Goal: Transaction & Acquisition: Purchase product/service

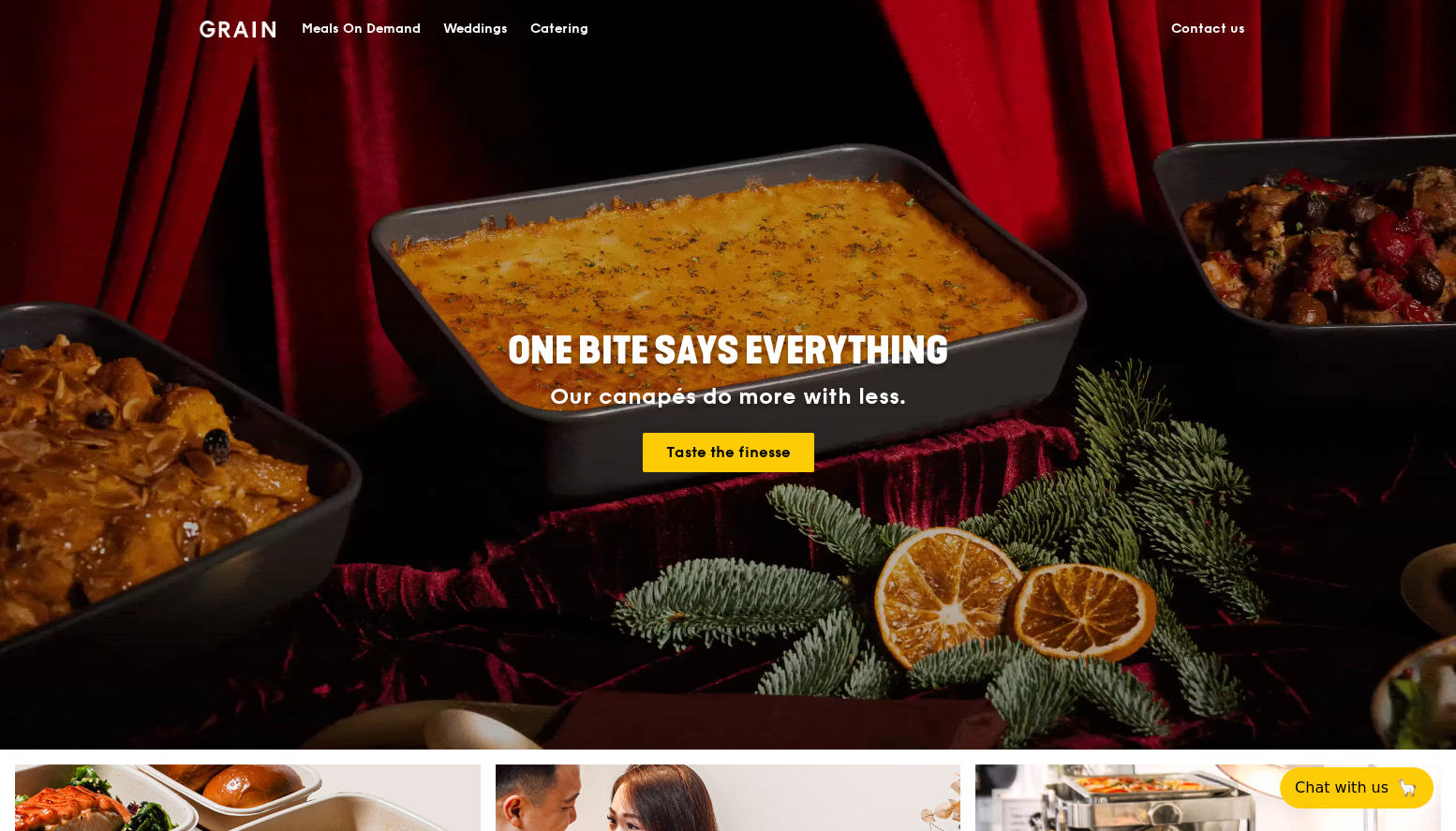
click at [400, 26] on div "Meals On Demand" at bounding box center [361, 28] width 119 height 56
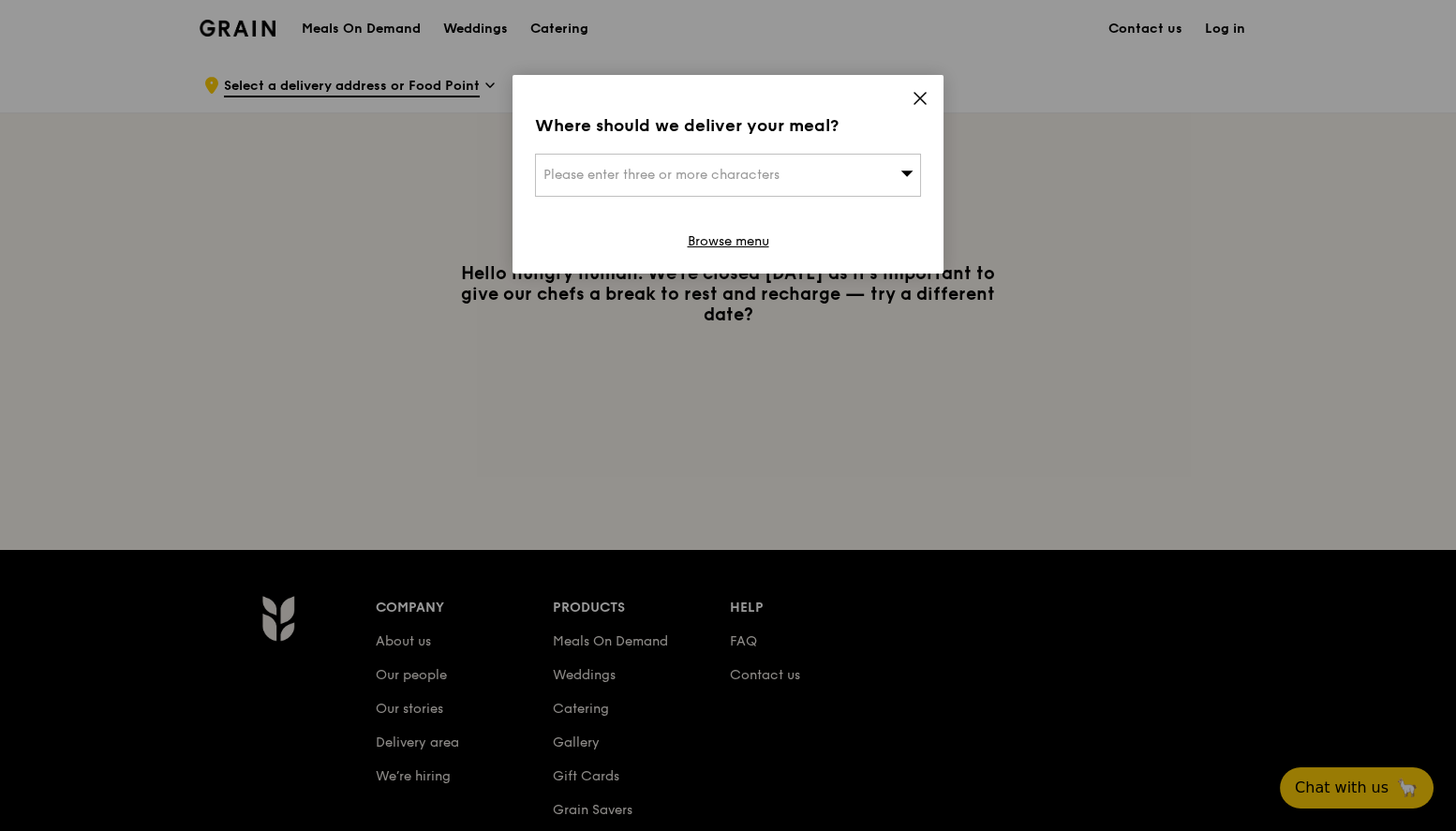
click at [757, 178] on span "Please enter three or more characters" at bounding box center [661, 174] width 236 height 16
click at [870, 133] on div "Where should we deliver your meal?" at bounding box center [728, 126] width 386 height 27
click at [920, 99] on icon at bounding box center [920, 99] width 11 height 11
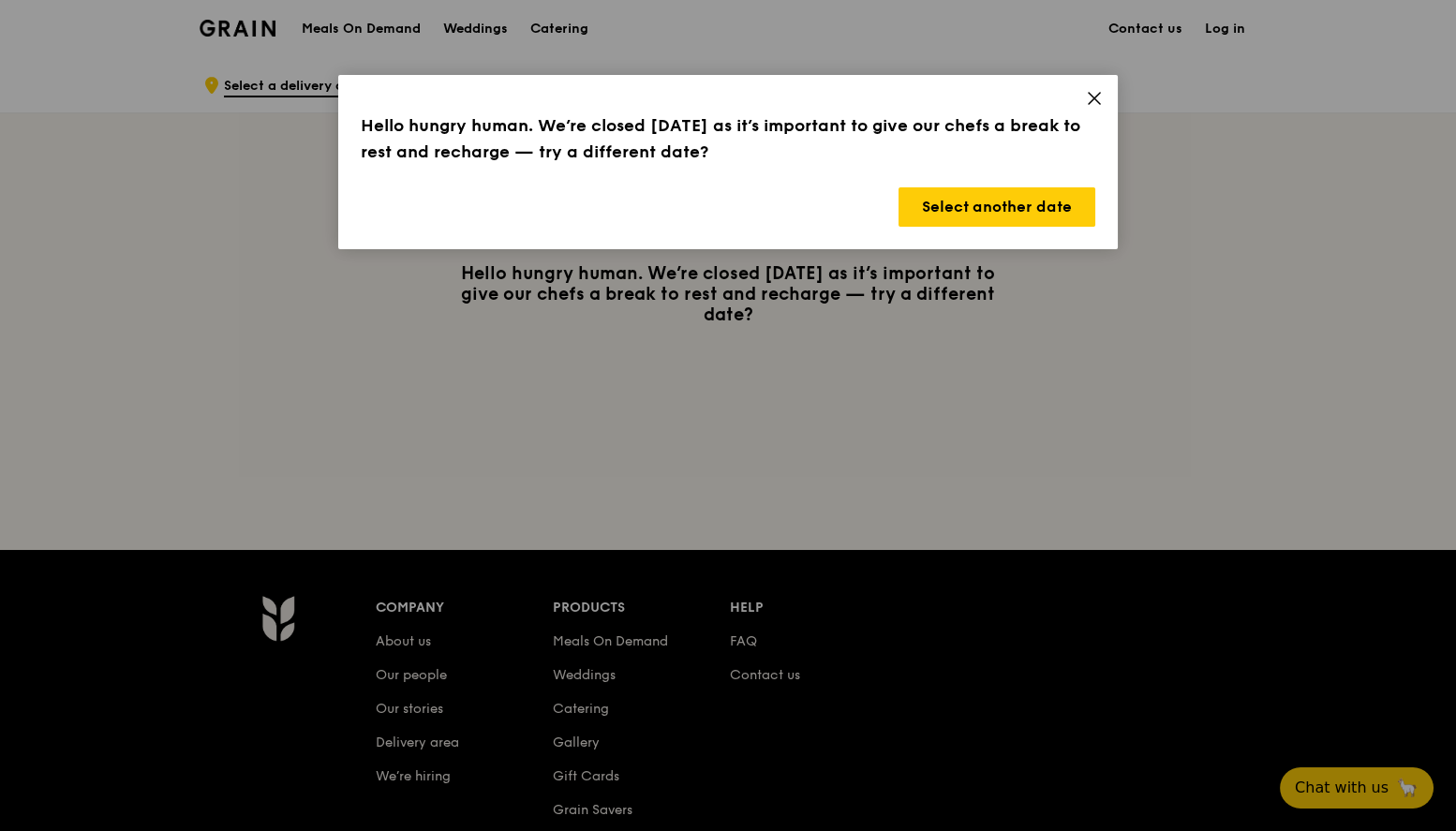
click at [1097, 90] on icon at bounding box center [1095, 99] width 17 height 17
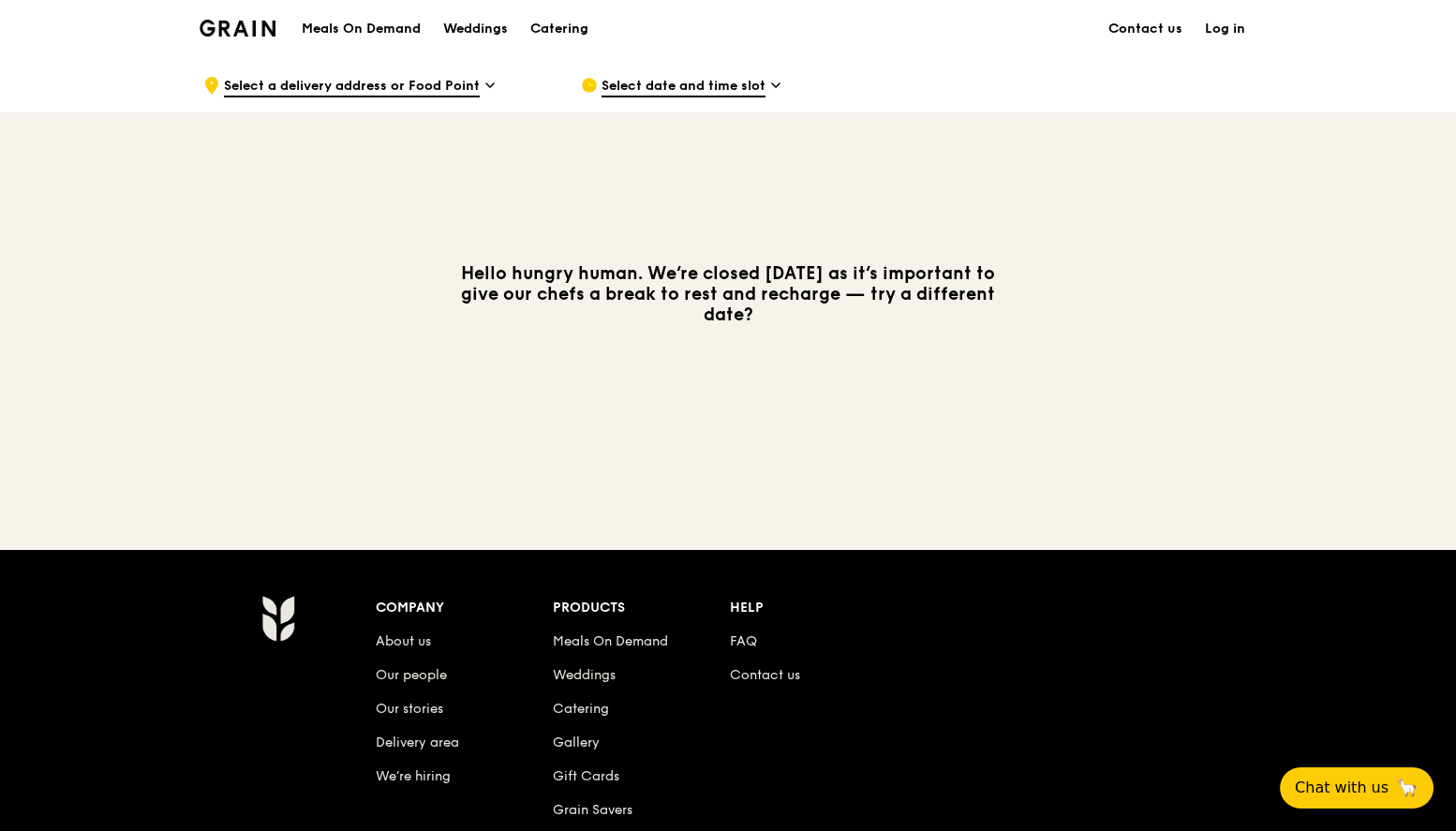
click at [1228, 29] on link "Log in" at bounding box center [1226, 28] width 63 height 56
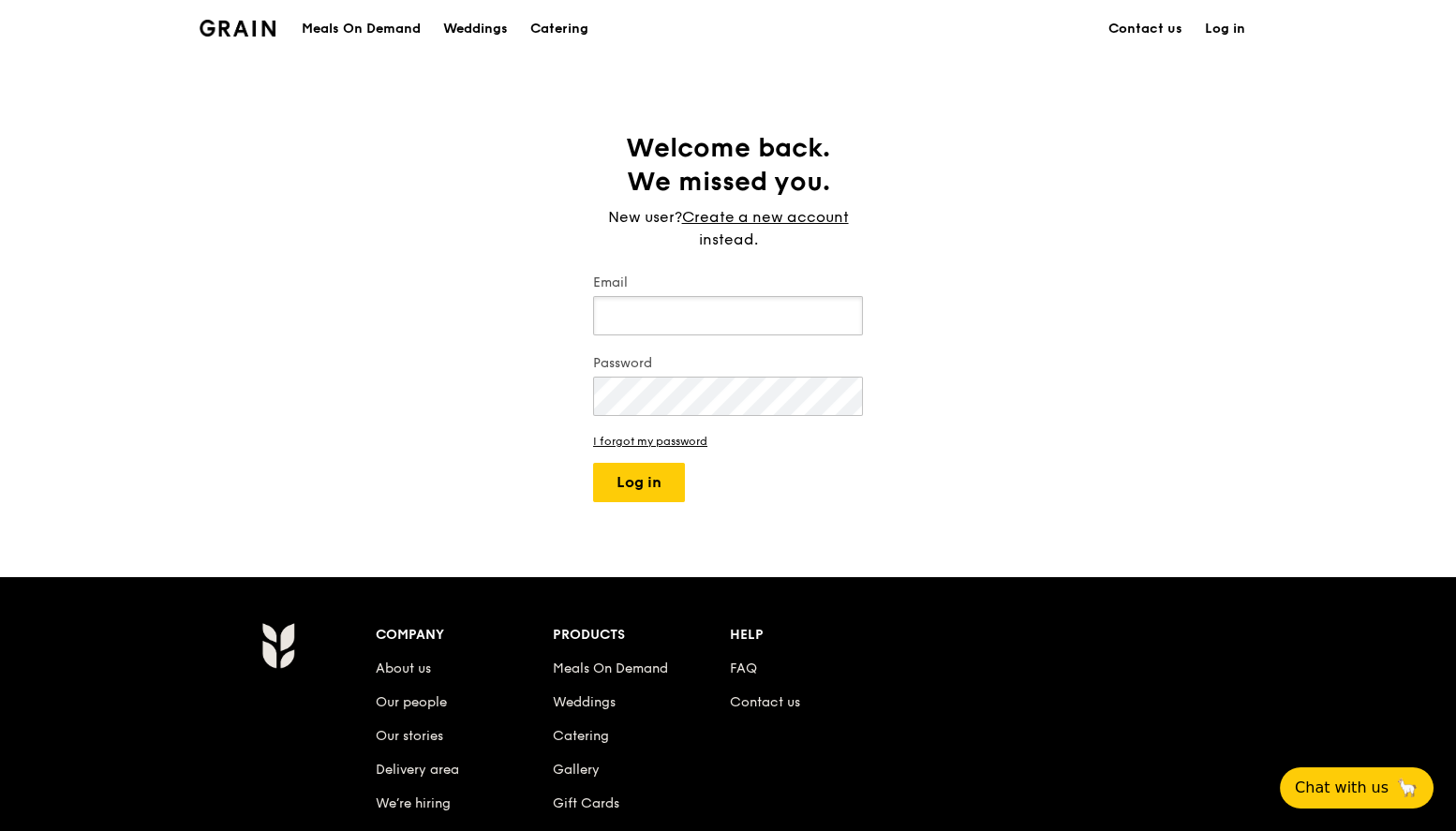
type input "[EMAIL_ADDRESS][DOMAIN_NAME]"
click at [638, 480] on button "Log in" at bounding box center [639, 482] width 92 height 40
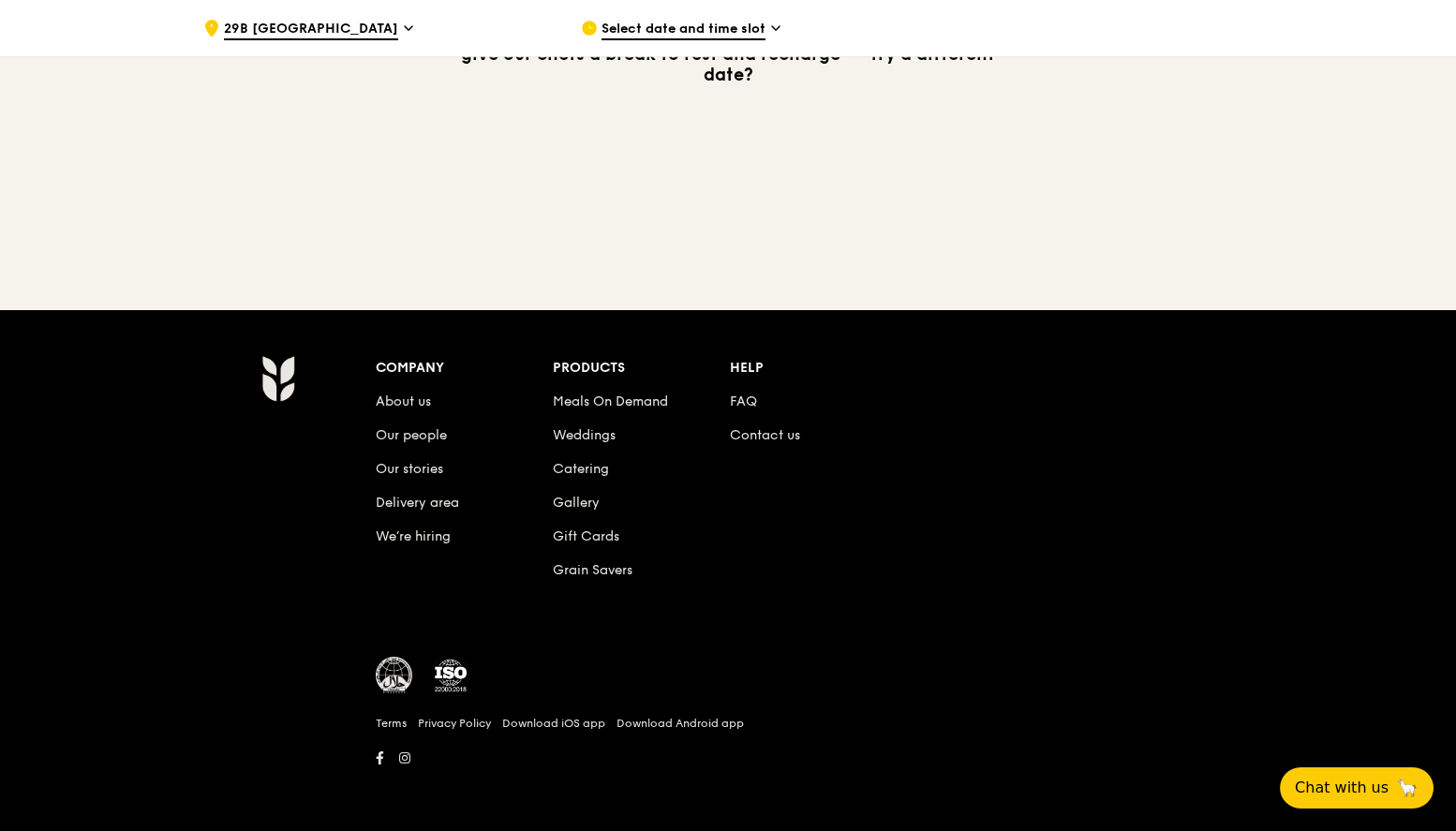
scroll to position [237, 0]
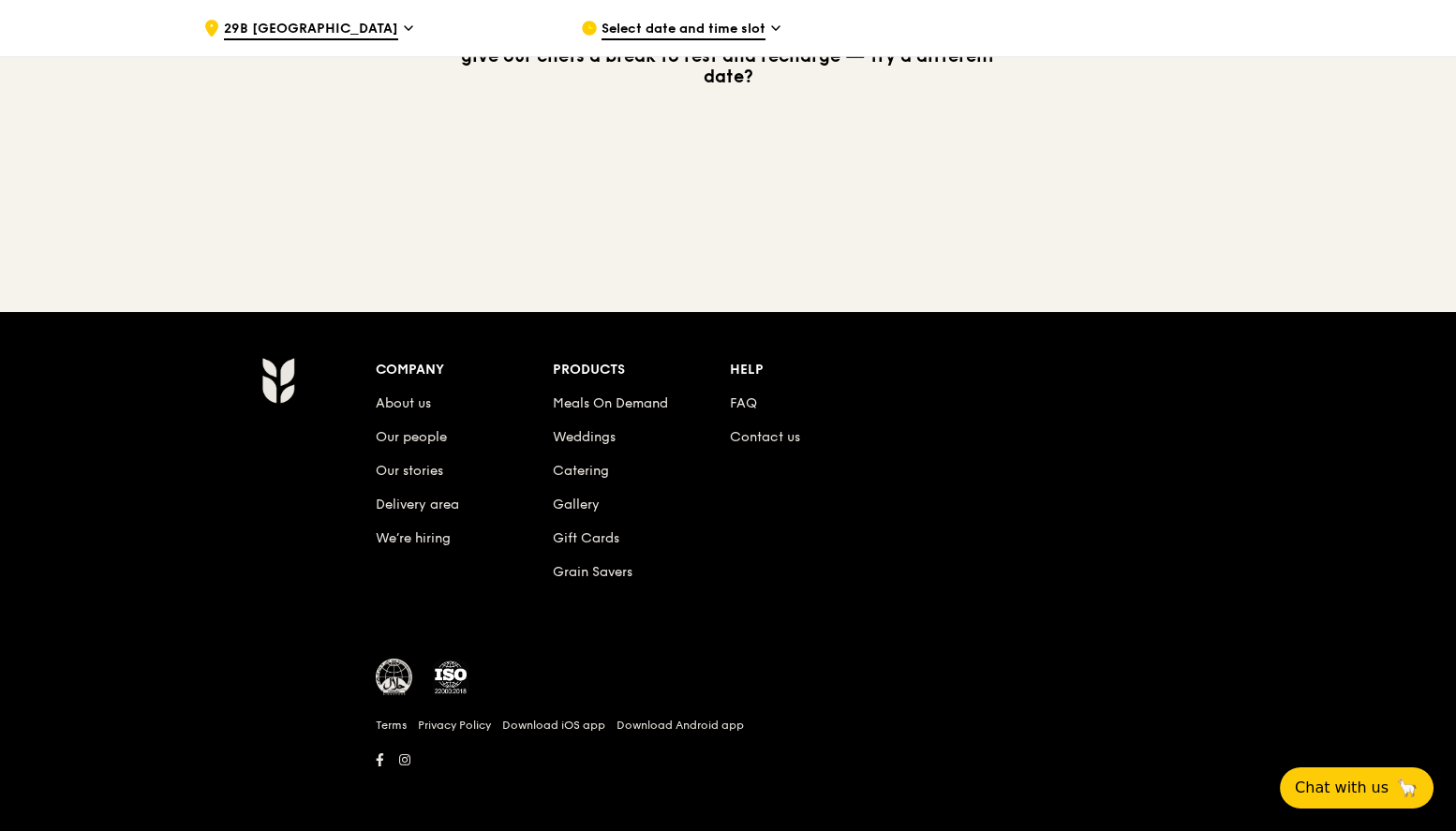
click at [762, 33] on span "Select date and time slot" at bounding box center [683, 30] width 164 height 21
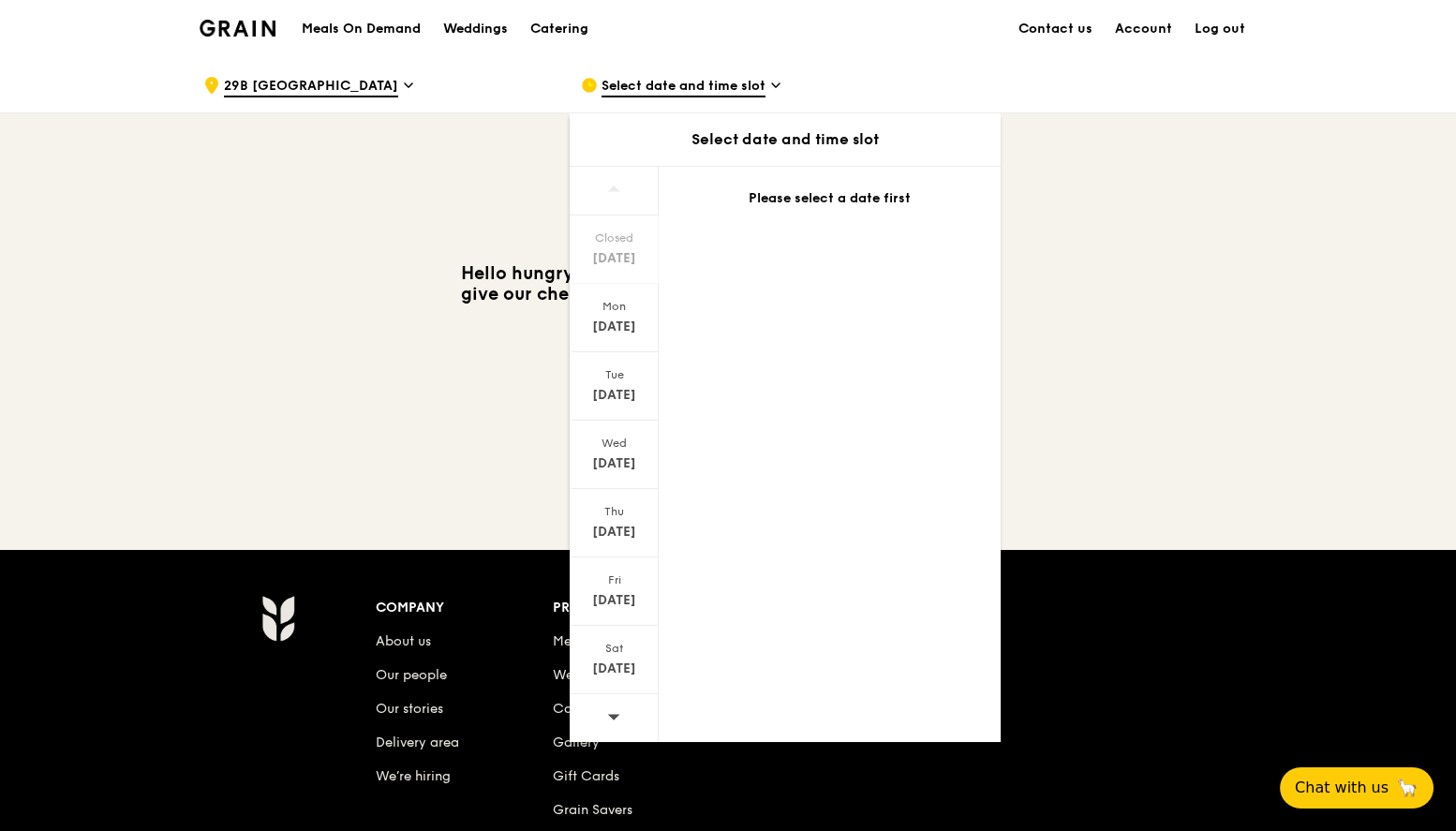
scroll to position [0, 0]
click at [618, 304] on div "Mon" at bounding box center [614, 306] width 83 height 15
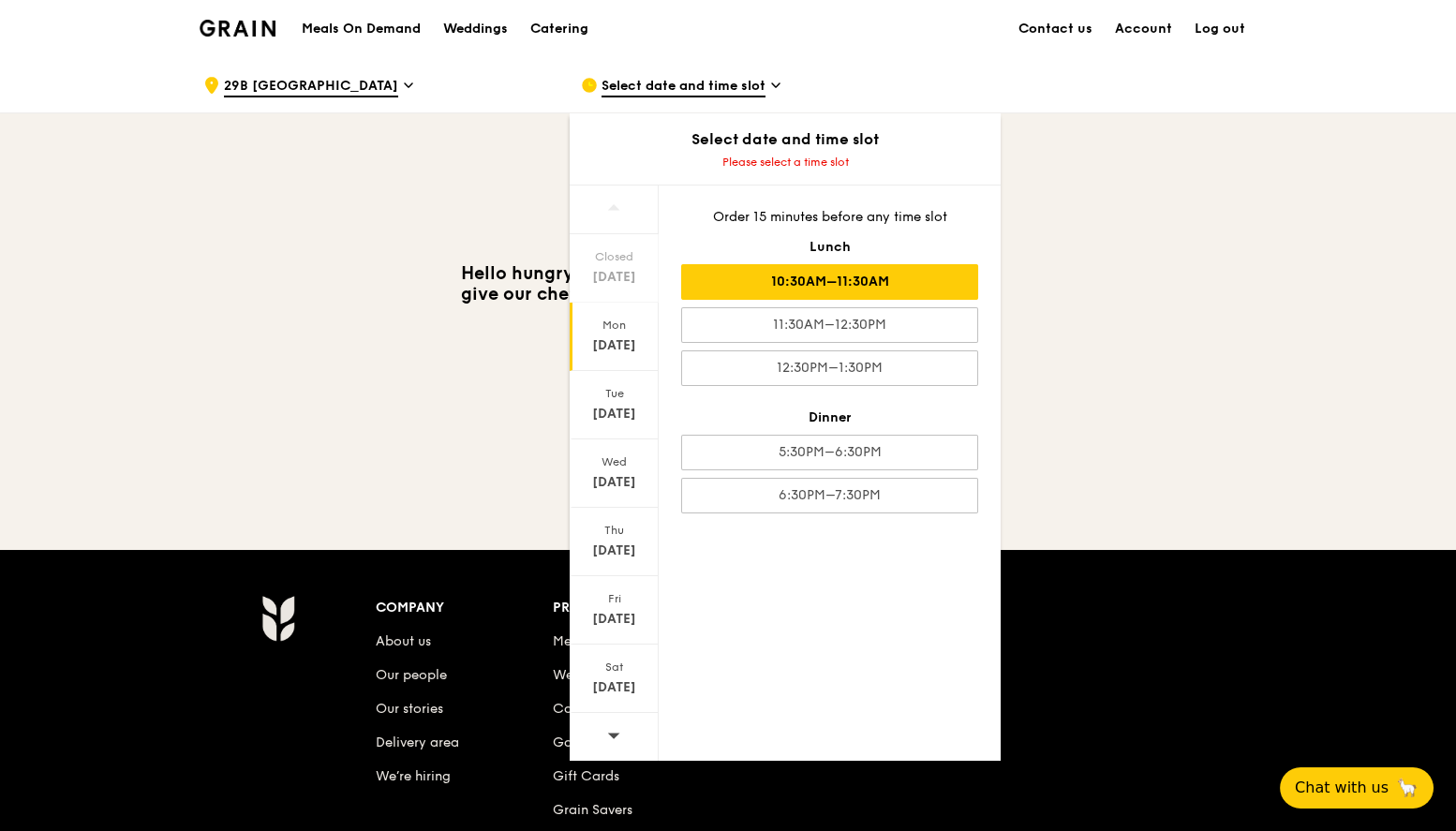
click at [832, 287] on div "10:30AM–11:30AM" at bounding box center [829, 282] width 297 height 36
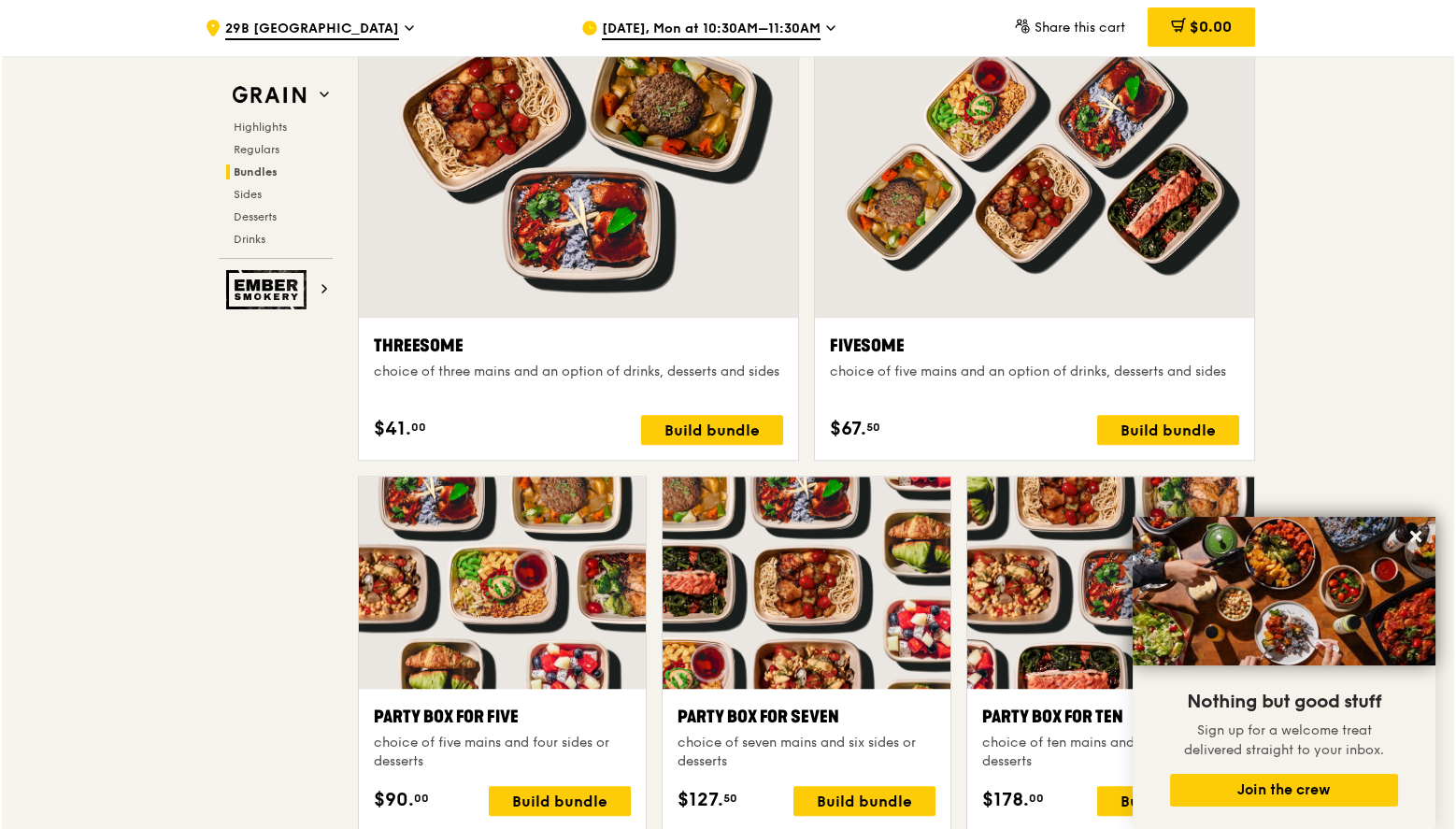
scroll to position [3338, 0]
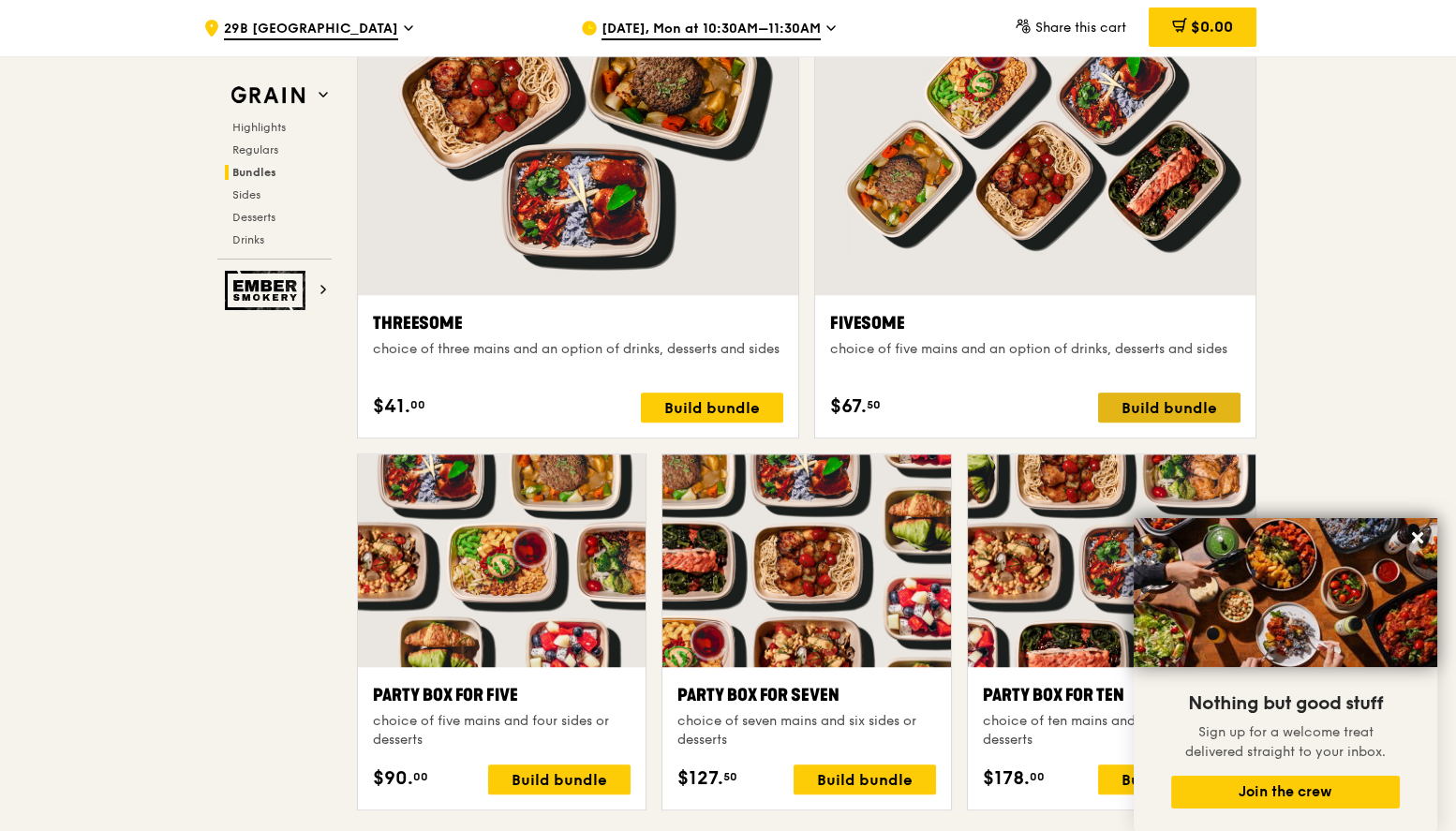
click at [1188, 398] on div "Build bundle" at bounding box center [1170, 407] width 142 height 30
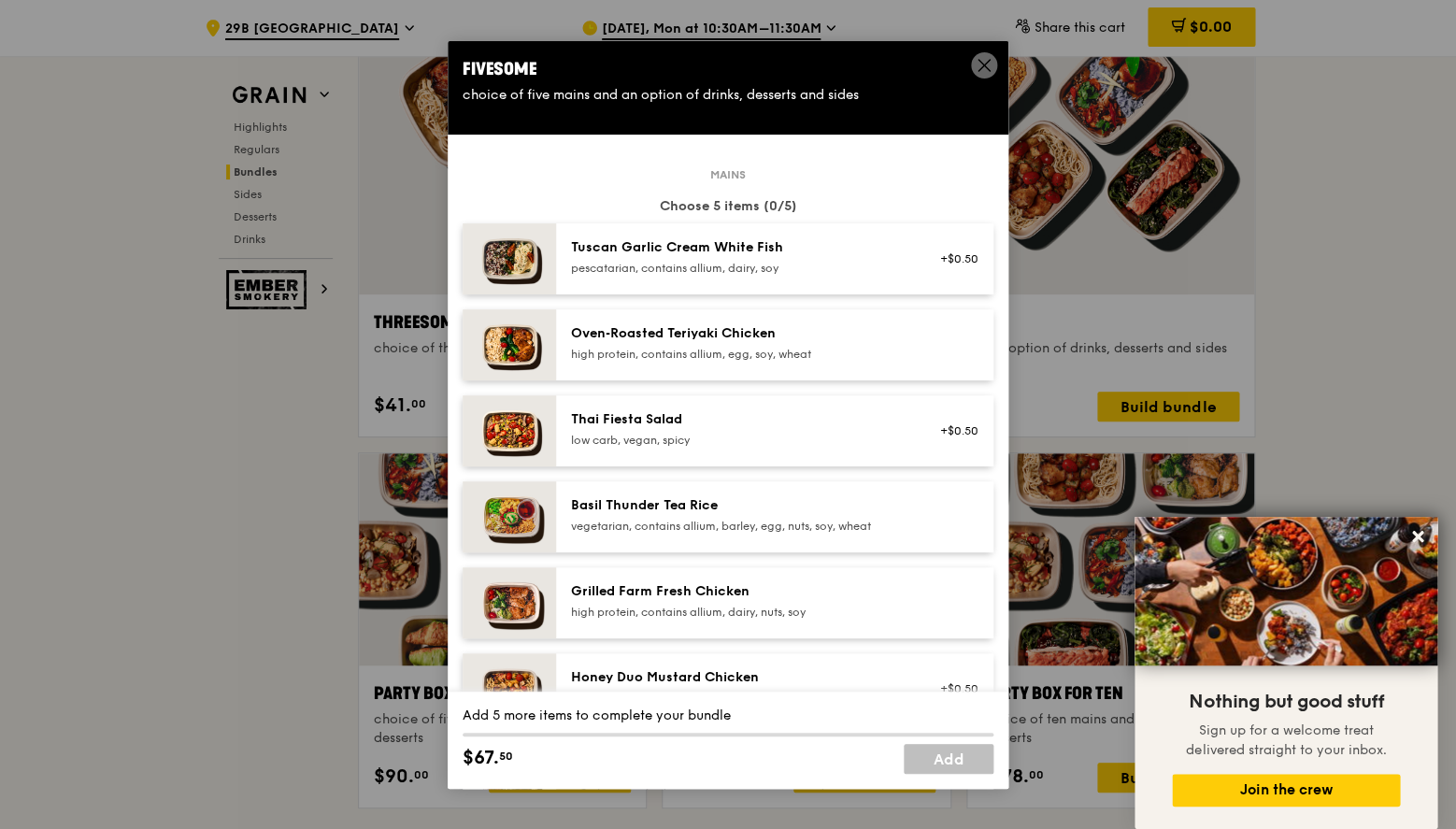
click at [677, 276] on div "pescatarian, contains allium, dairy, soy" at bounding box center [738, 268] width 336 height 15
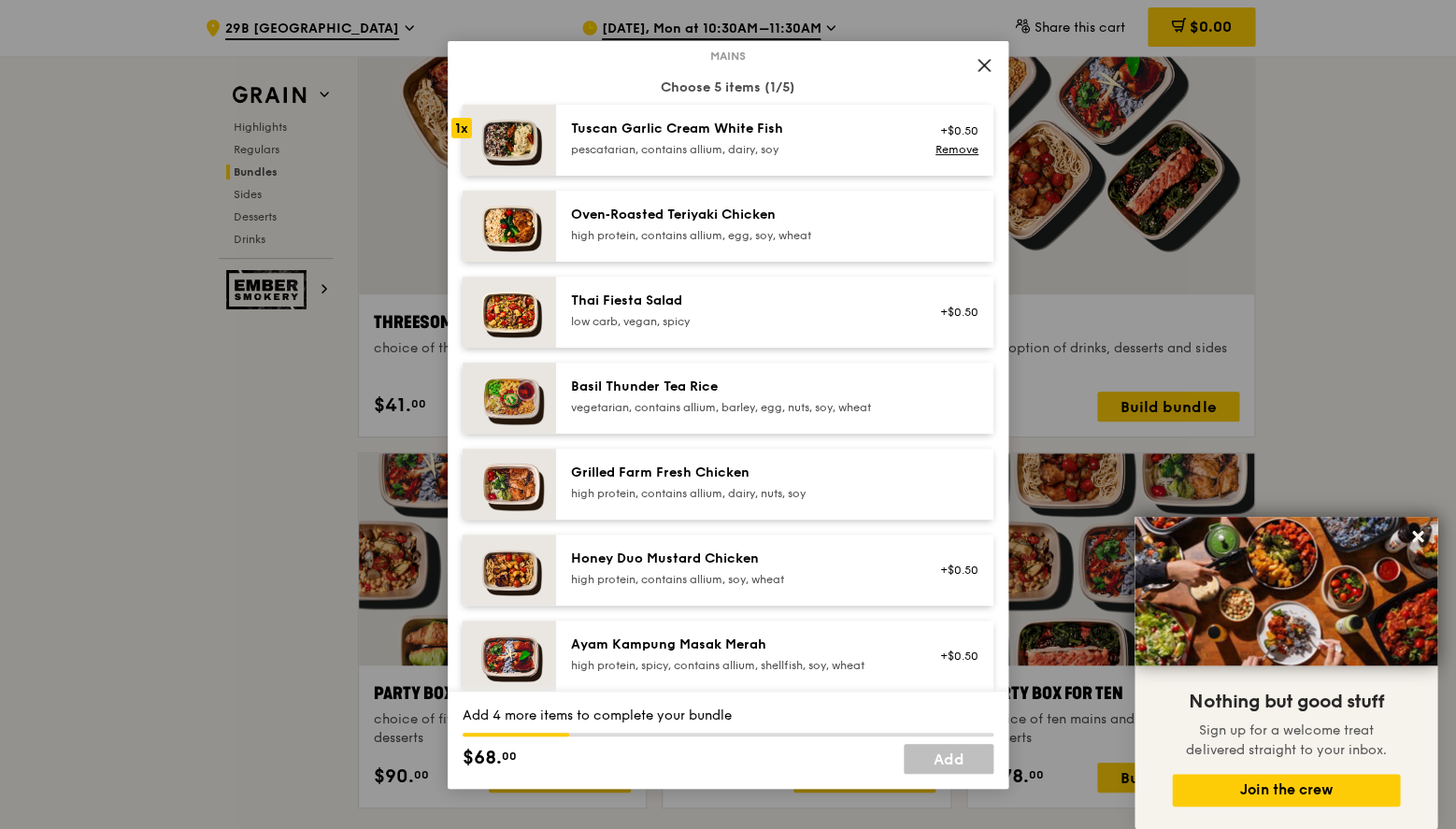
scroll to position [120, 0]
click at [703, 410] on div "Basil Thunder Tea Rice vegetarian, contains allium, barley, egg, nuts, soy, whe…" at bounding box center [738, 395] width 336 height 38
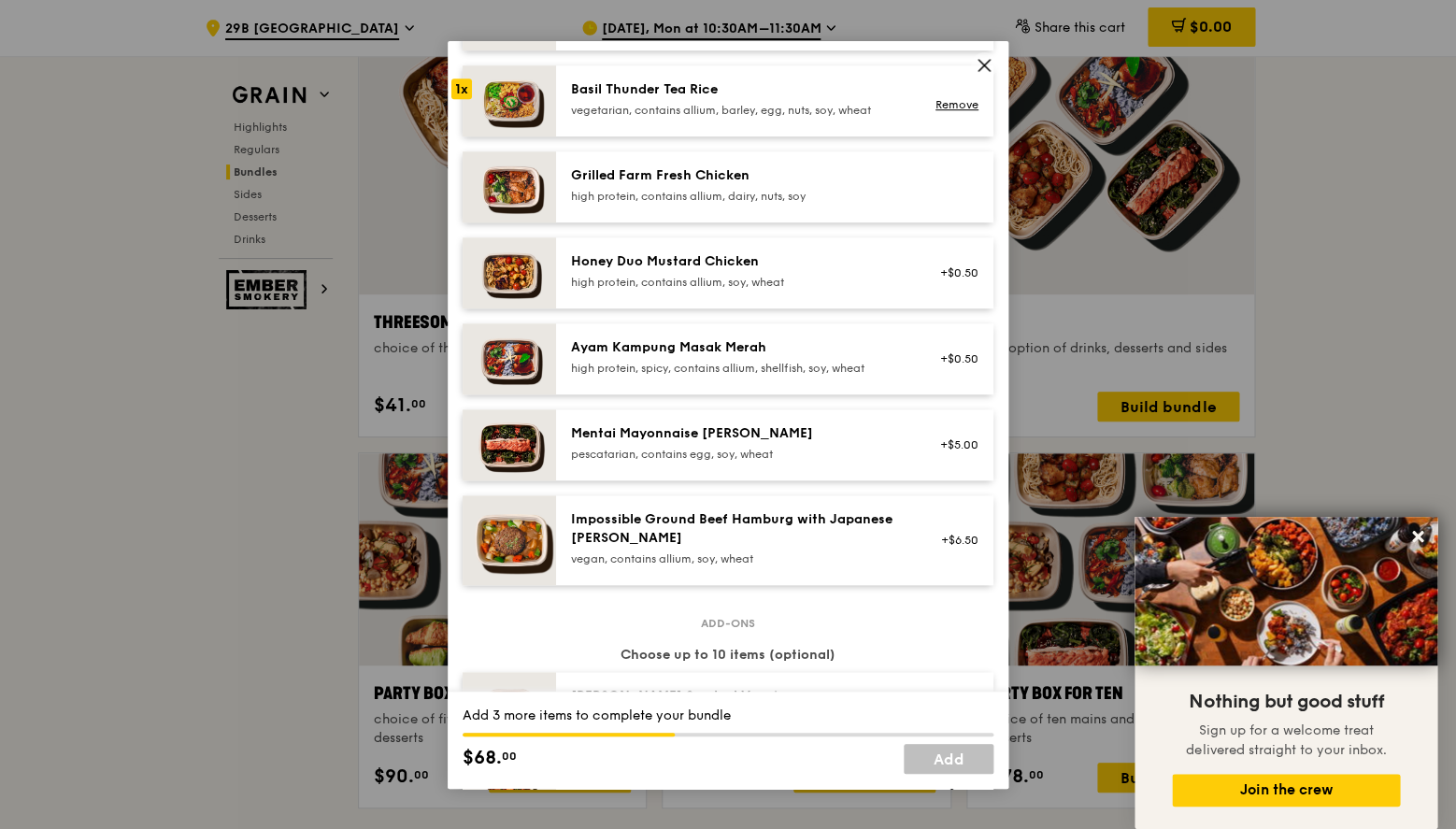
scroll to position [417, 0]
click at [719, 356] on div "Ayam Kampung Masak Merah" at bounding box center [738, 347] width 336 height 19
click at [717, 442] on div "Mentai Mayonnaise [PERSON_NAME]" at bounding box center [738, 433] width 336 height 19
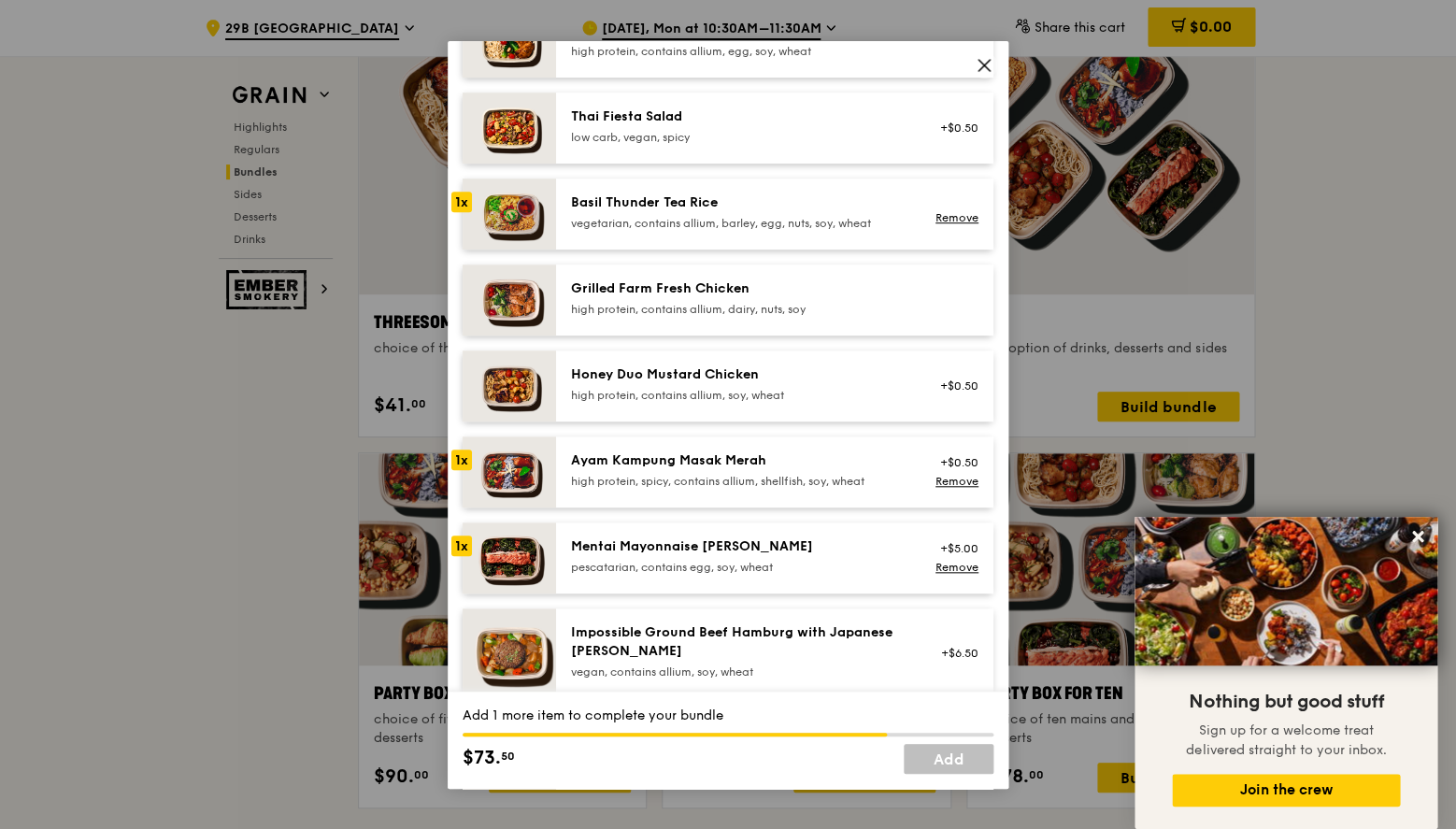
scroll to position [300, 0]
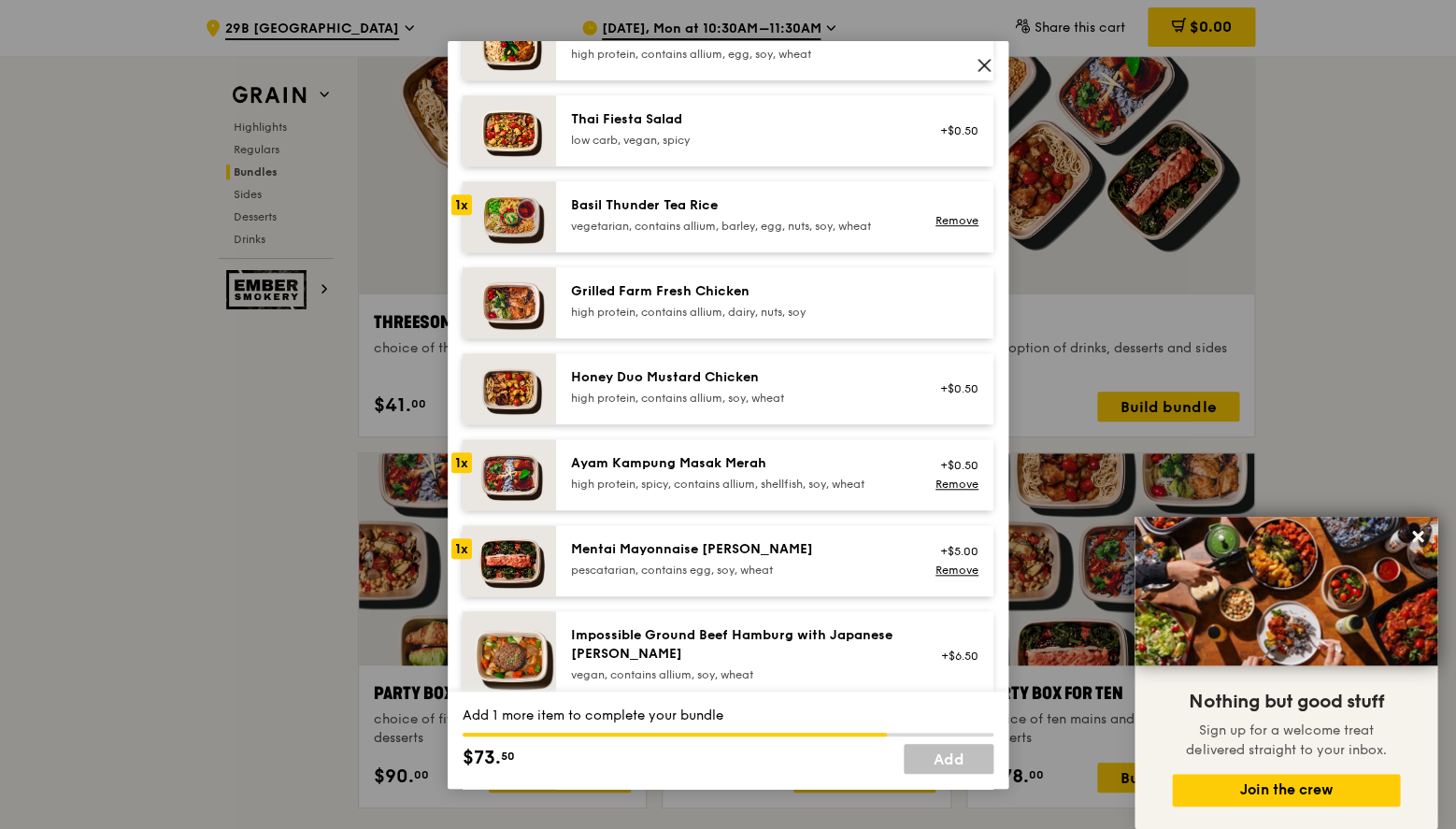
click at [778, 387] on div "Honey Duo Mustard Chicken" at bounding box center [738, 378] width 336 height 19
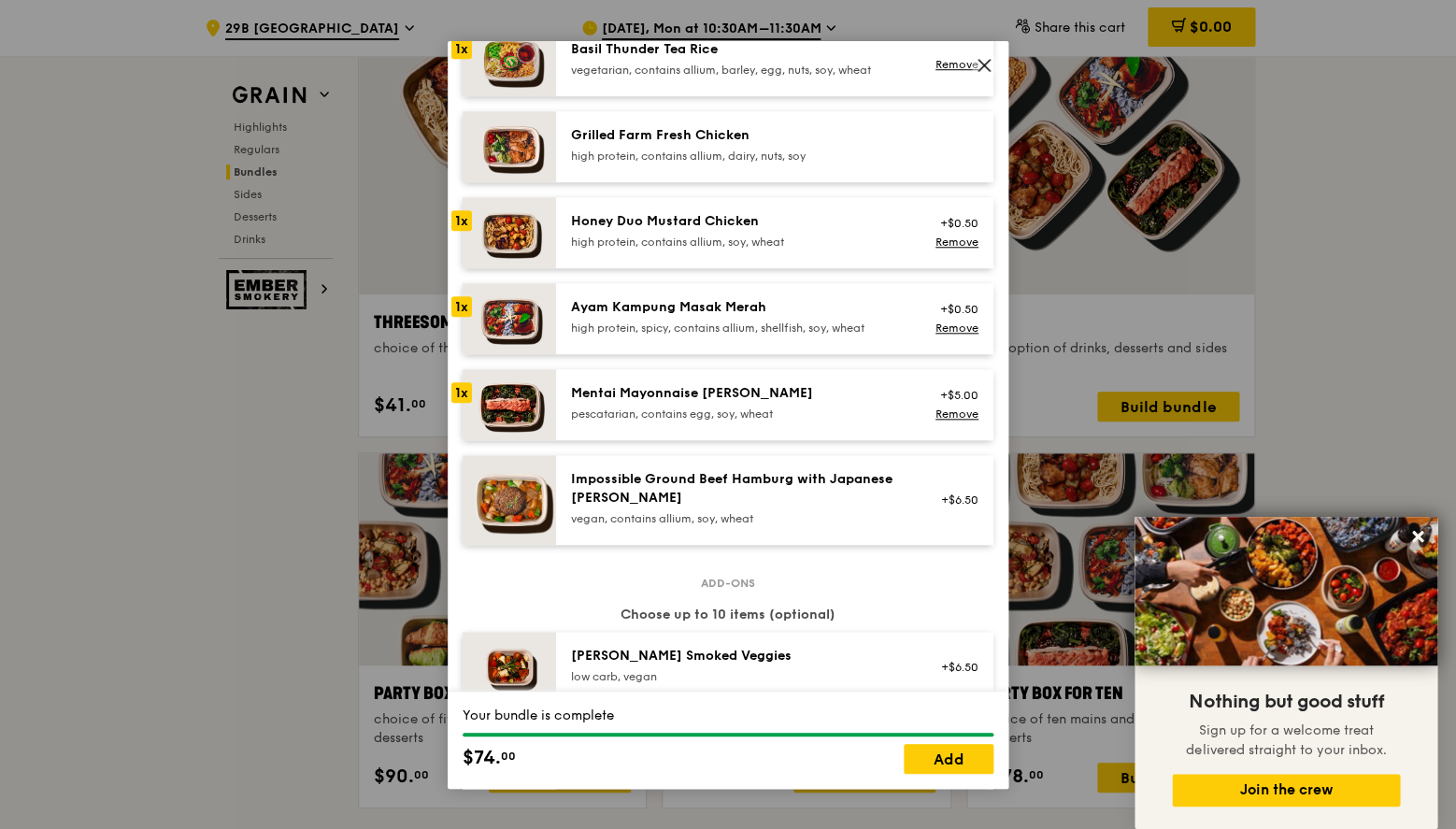
scroll to position [527, 0]
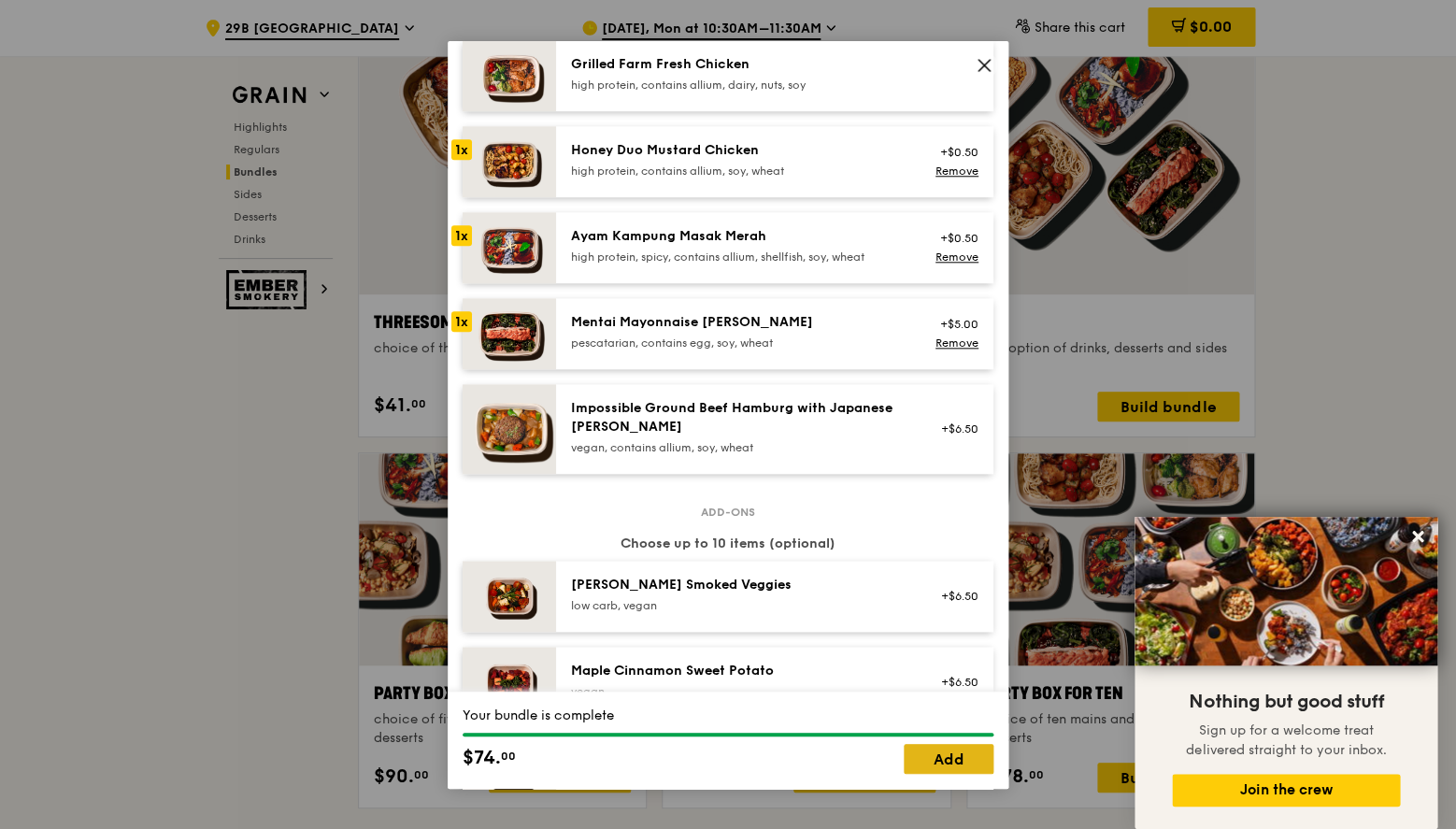
click at [948, 755] on link "Add" at bounding box center [948, 759] width 90 height 30
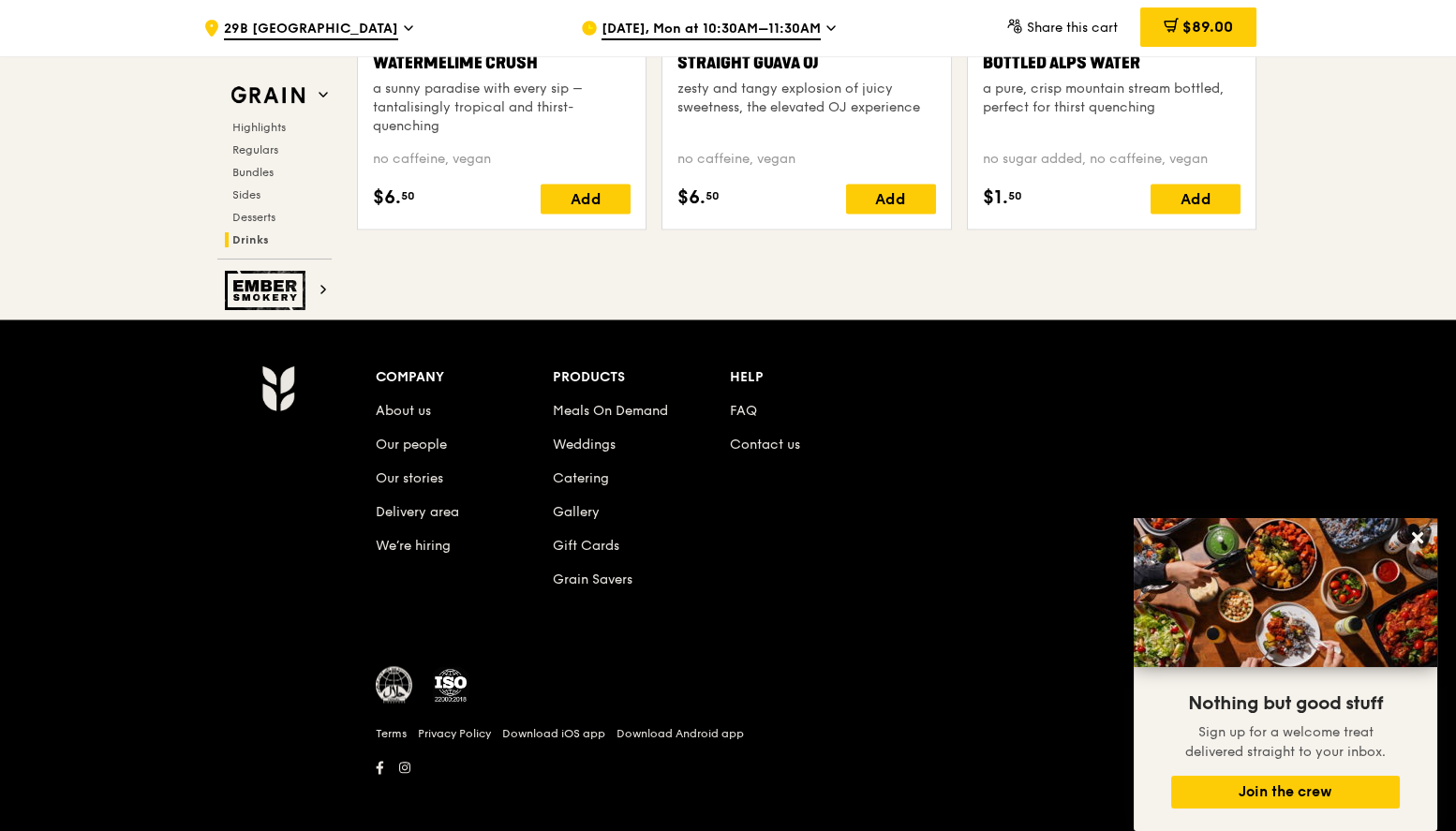
scroll to position [7712, 0]
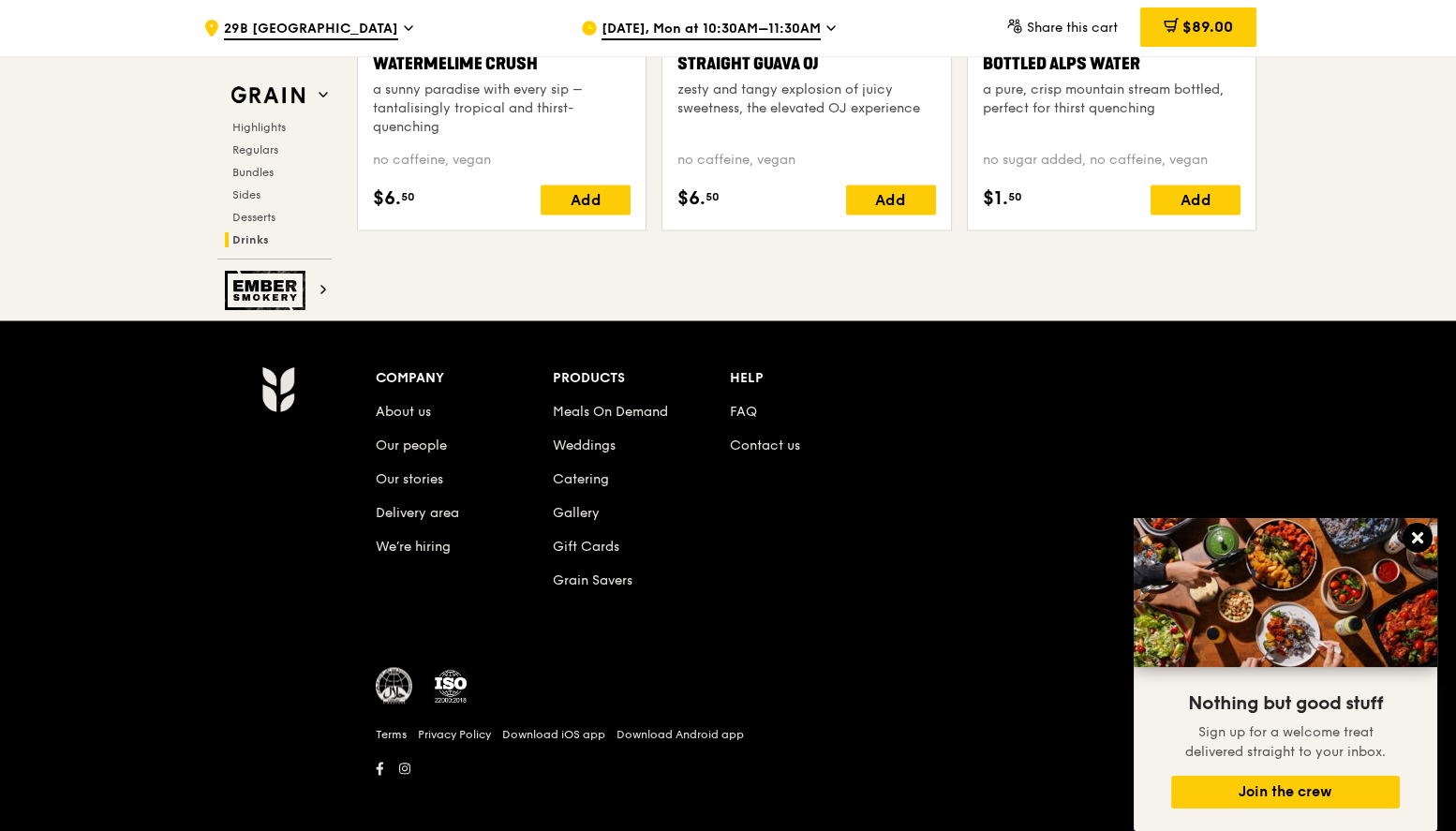
click at [1418, 537] on icon at bounding box center [1418, 538] width 17 height 17
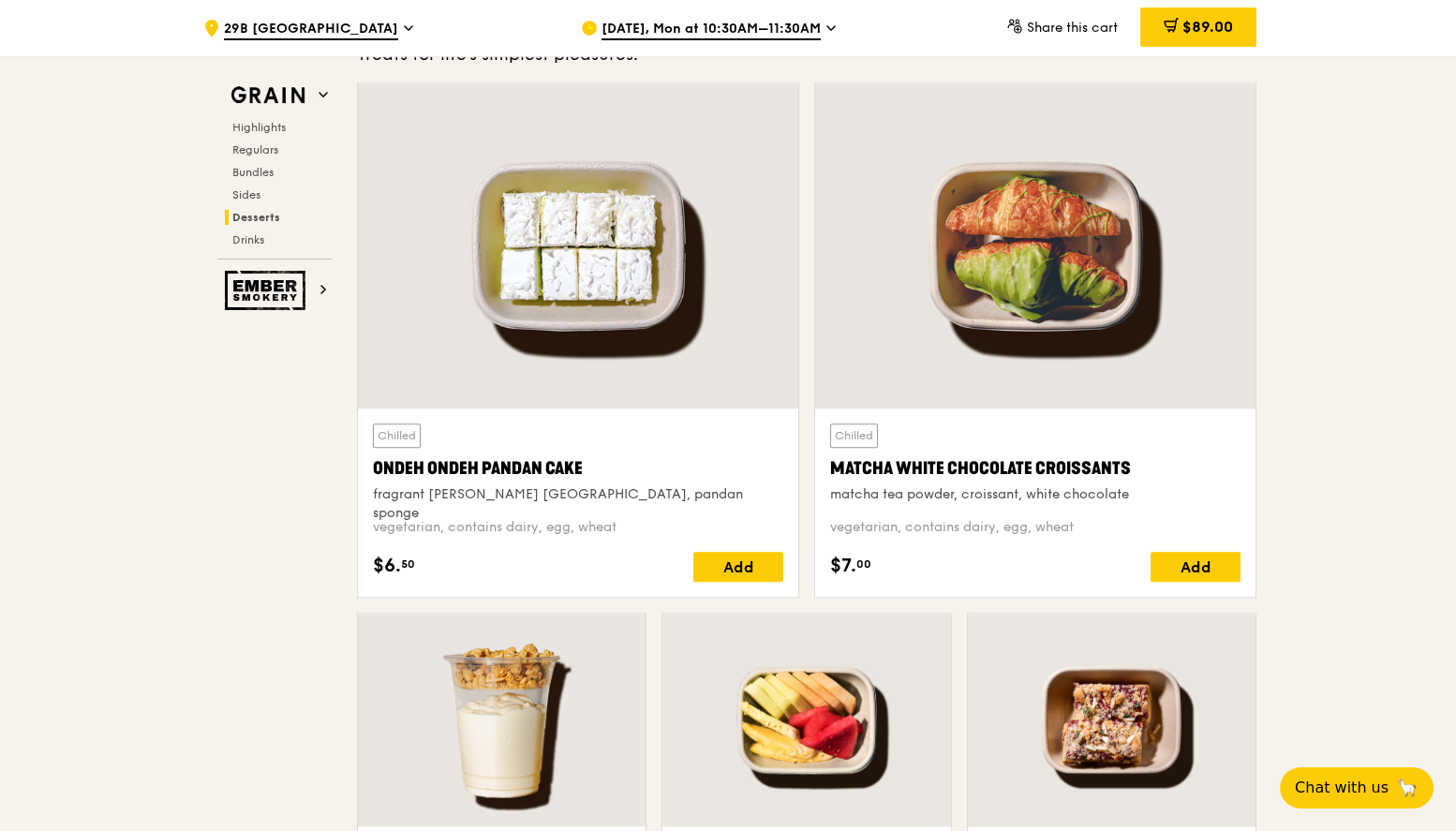
scroll to position [5406, 0]
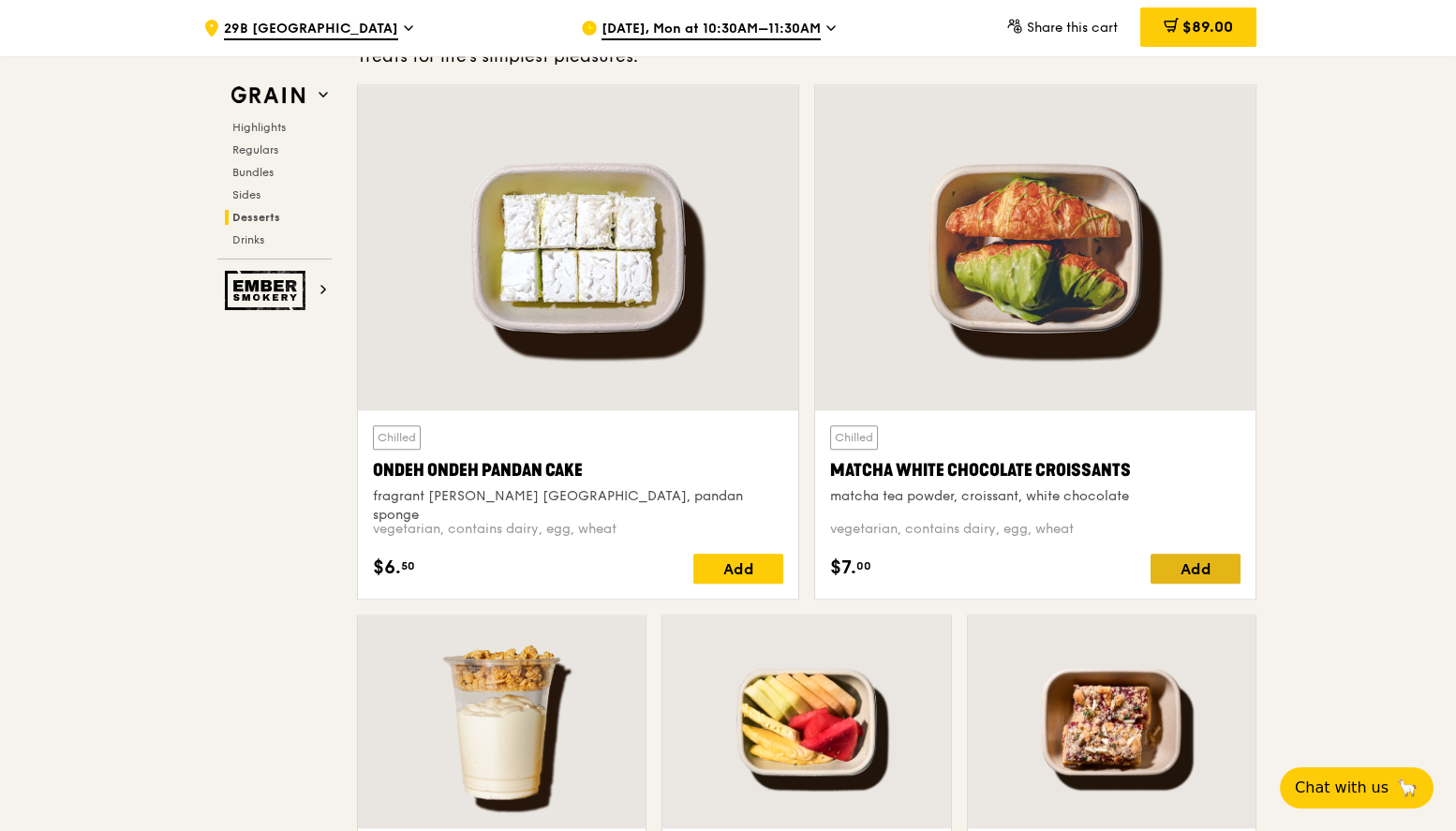
click at [1204, 561] on div "Add" at bounding box center [1195, 569] width 90 height 30
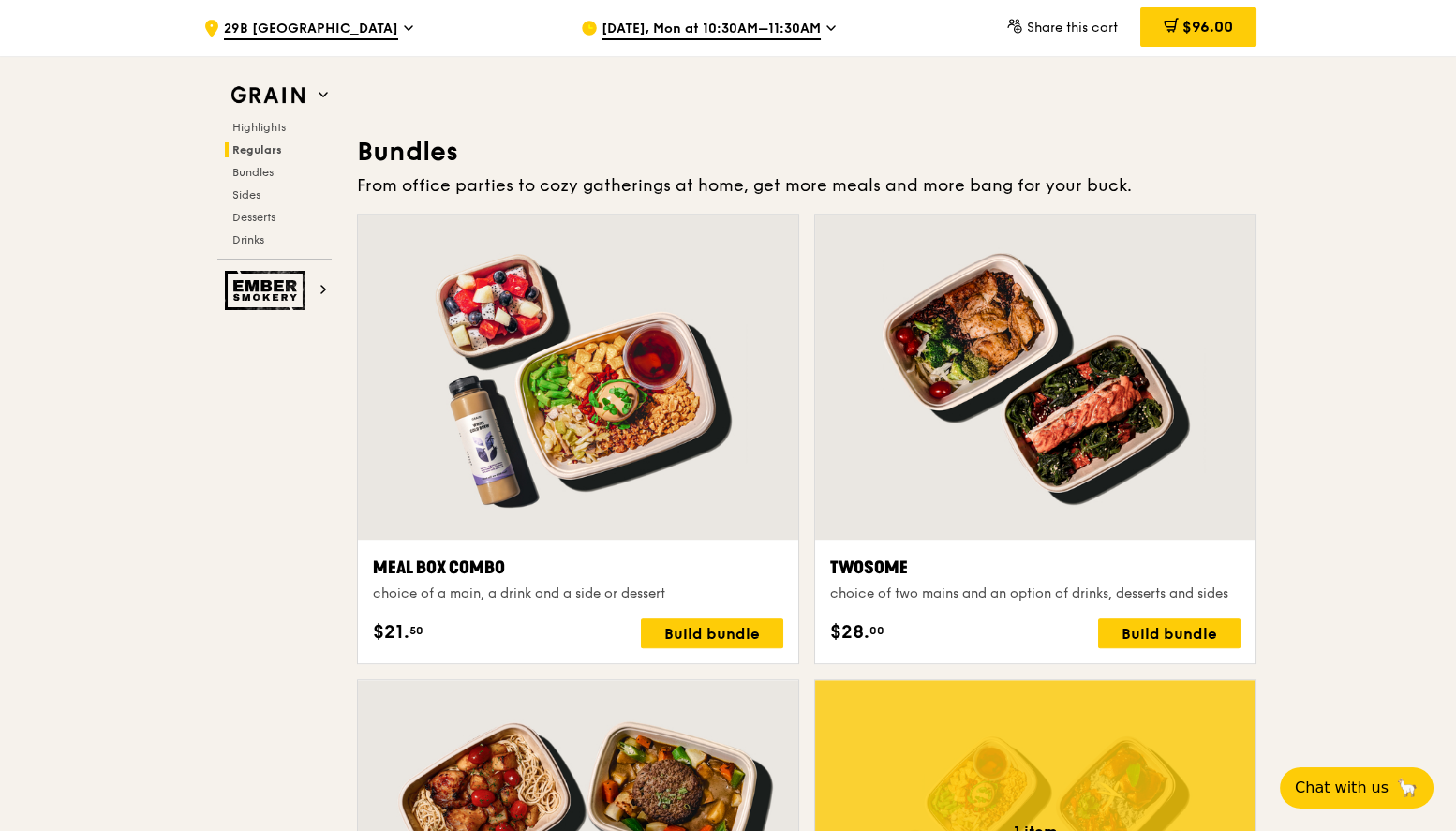
scroll to position [2628, 0]
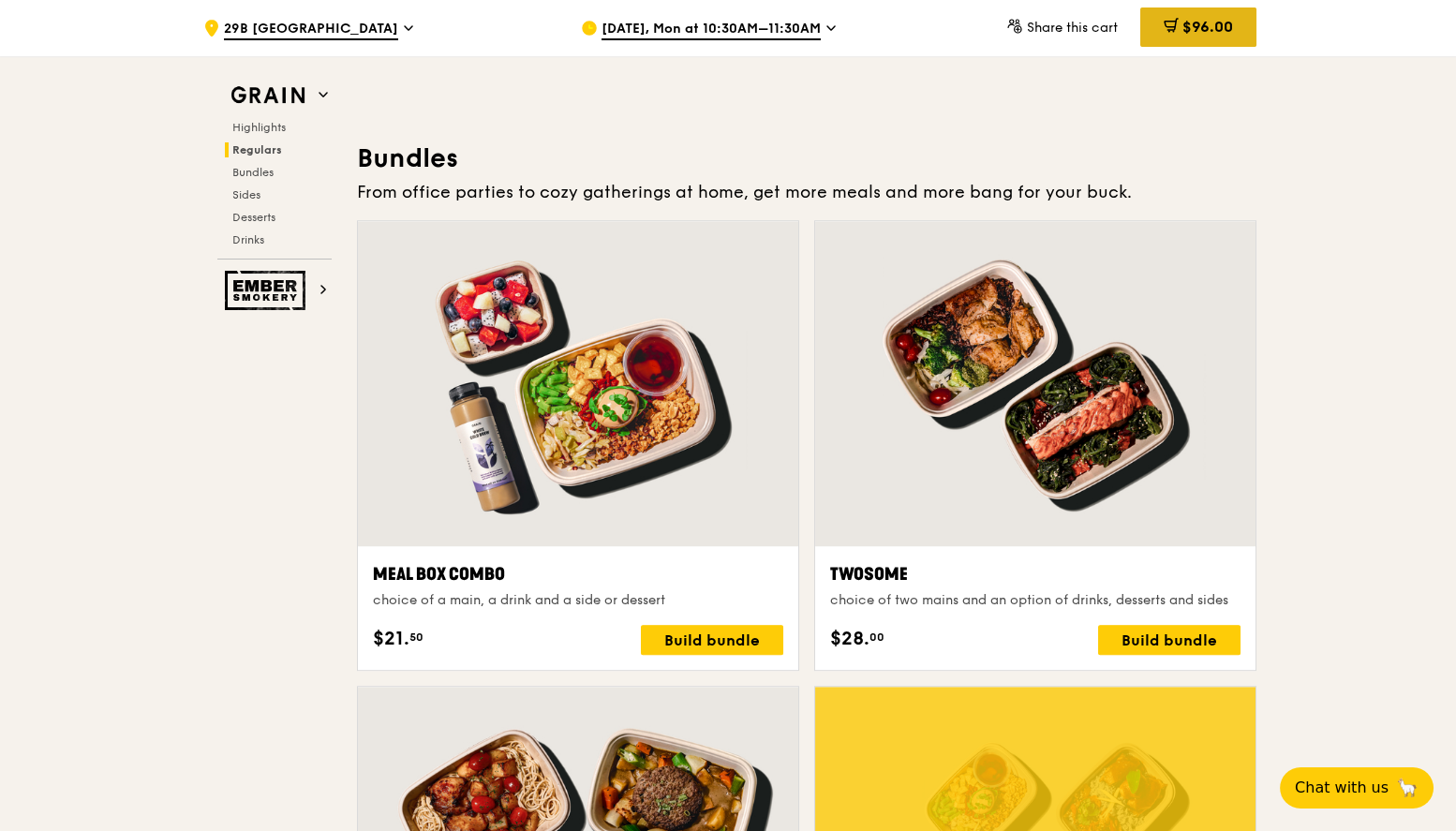
click at [1211, 25] on span "$96.00" at bounding box center [1208, 27] width 50 height 18
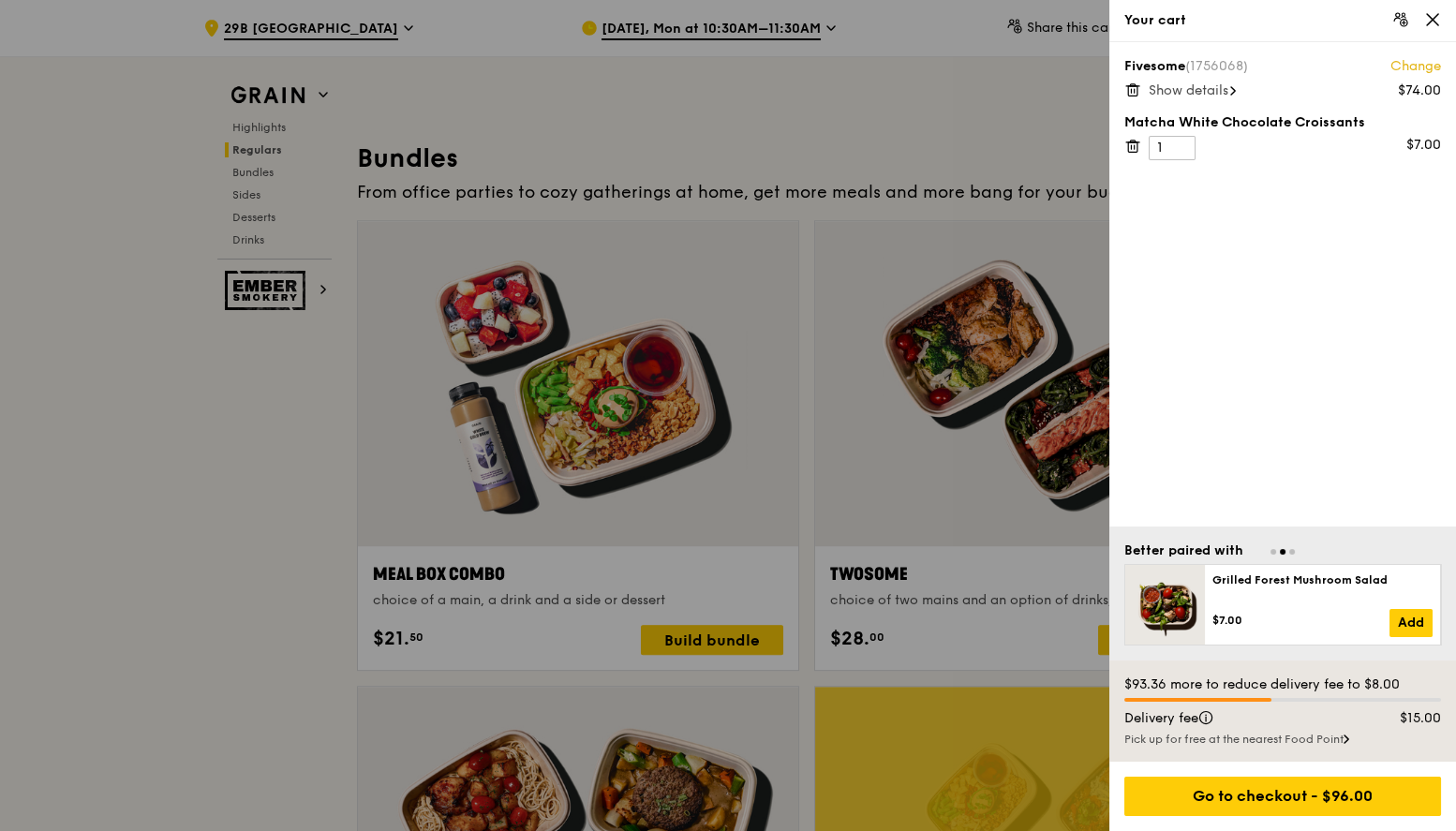
click at [1228, 92] on span "Show details" at bounding box center [1189, 90] width 80 height 16
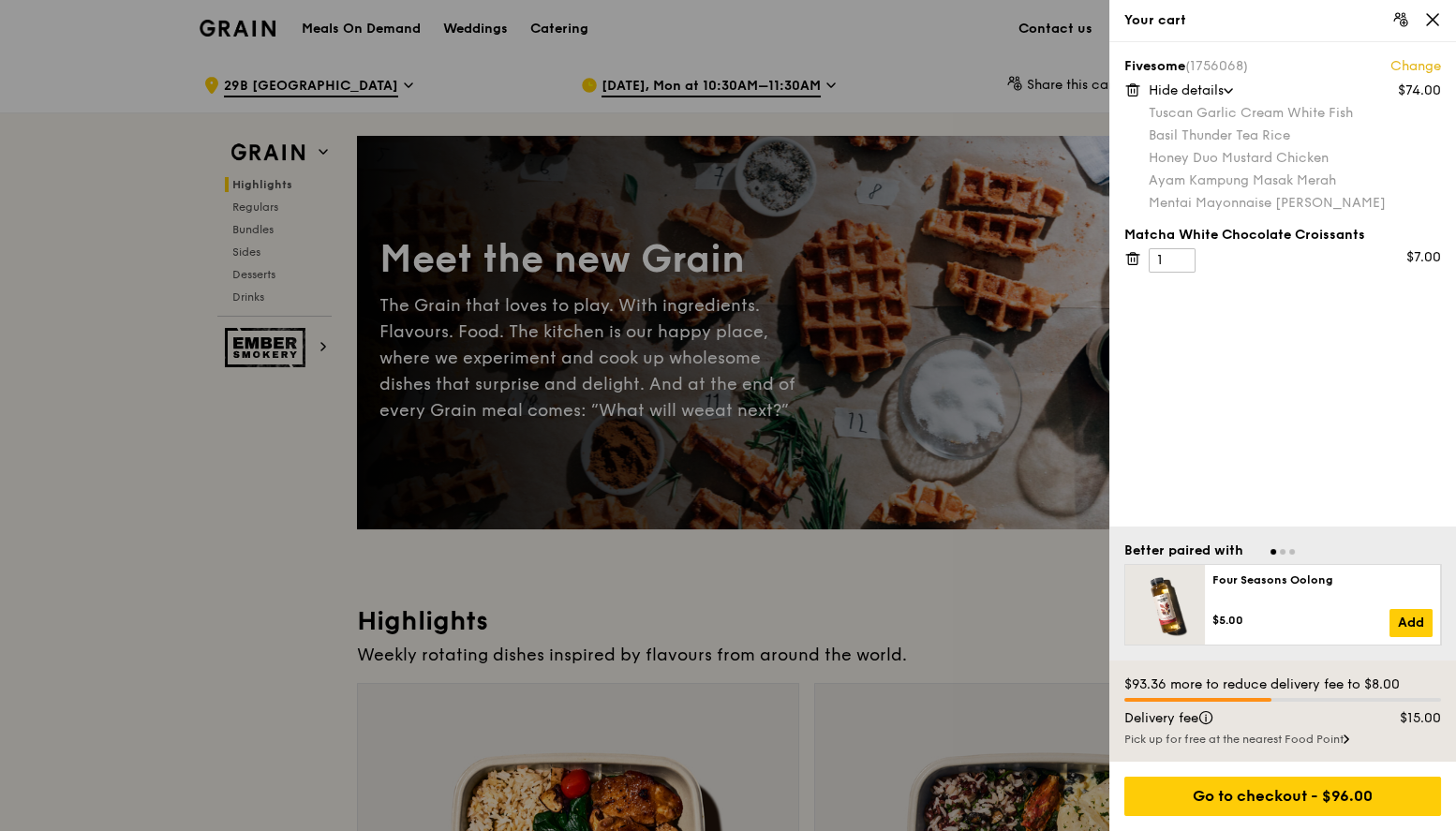
scroll to position [0, 0]
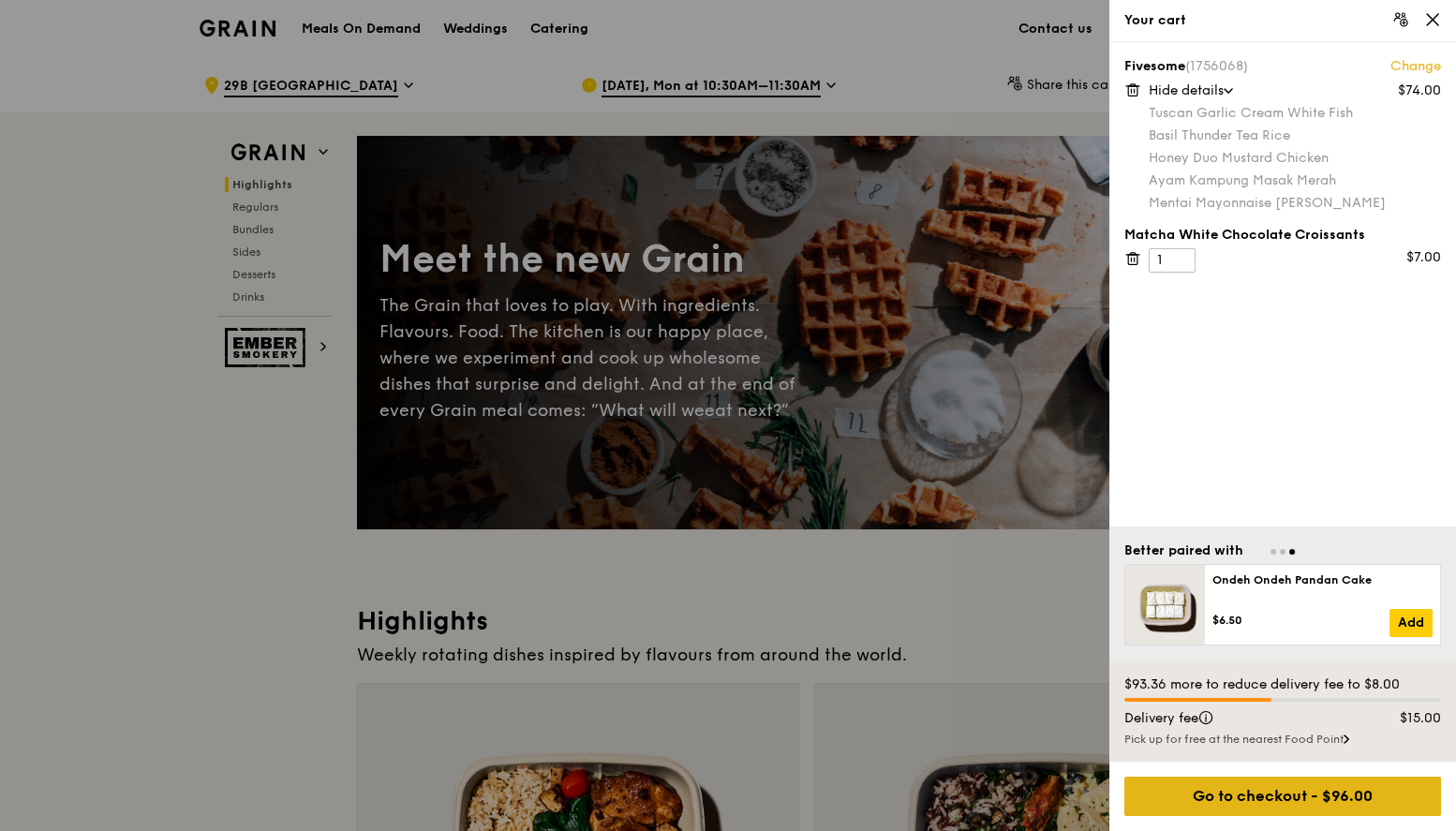
click at [1281, 798] on div "Go to checkout - $96.00" at bounding box center [1283, 797] width 317 height 40
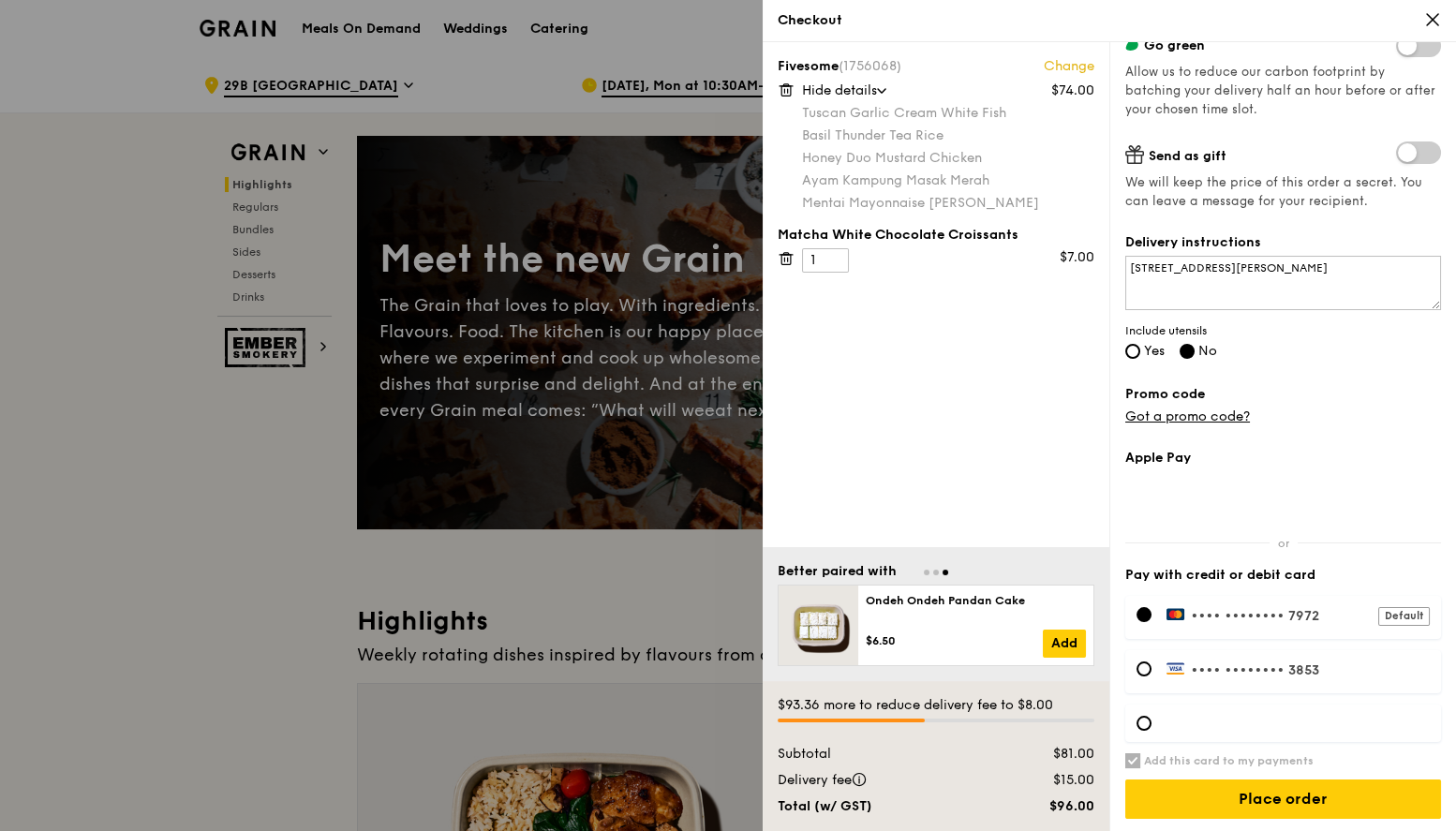
scroll to position [353, 0]
click at [1143, 724] on div at bounding box center [1144, 724] width 15 height 15
click at [1133, 756] on input "Add this card to my payments" at bounding box center [1133, 762] width 15 height 15
checkbox input "false"
click at [1384, 434] on div "Grain it forward Top up $10 to send a meal to someone in need. We work with our…" at bounding box center [1283, 91] width 316 height 774
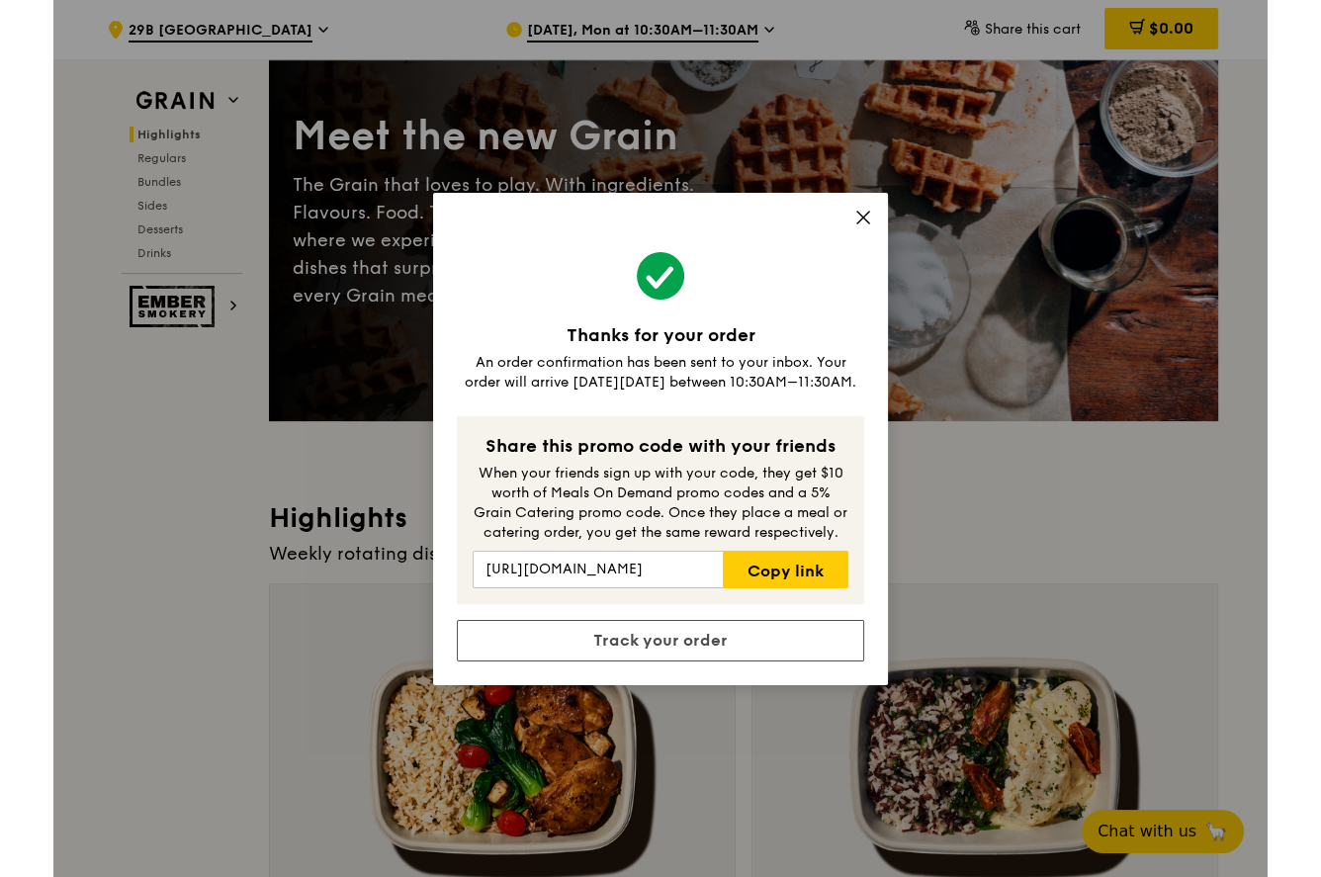
click at [680, 638] on link "Track your order" at bounding box center [606, 641] width 407 height 42
click at [671, 638] on link "Track your order" at bounding box center [606, 641] width 407 height 42
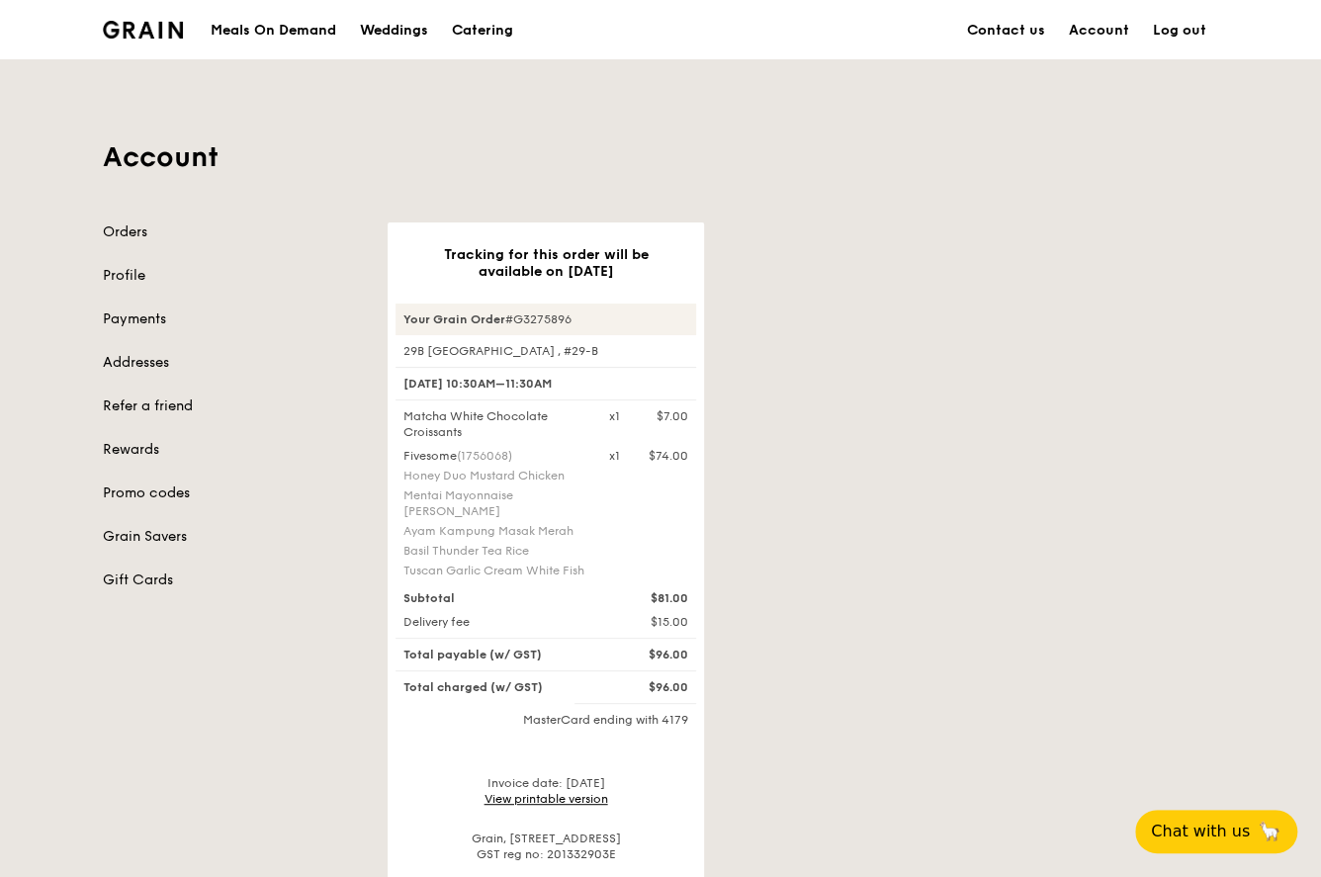
scroll to position [170, 0]
click at [524, 792] on link "View printable version" at bounding box center [546, 799] width 124 height 14
